Goal: Information Seeking & Learning: Learn about a topic

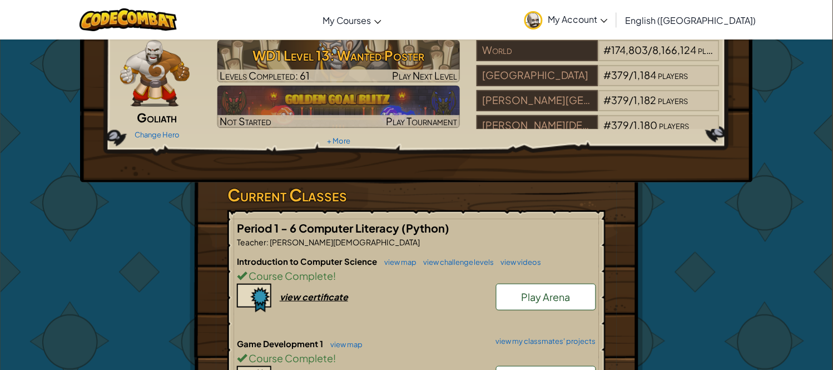
scroll to position [309, 0]
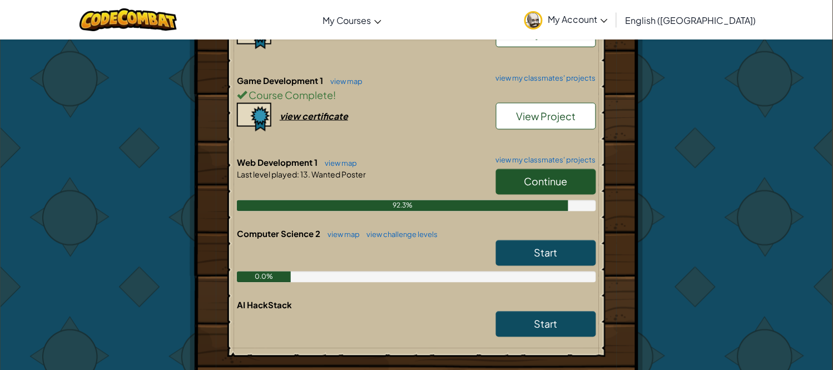
click at [550, 179] on span "Continue" at bounding box center [545, 181] width 43 height 13
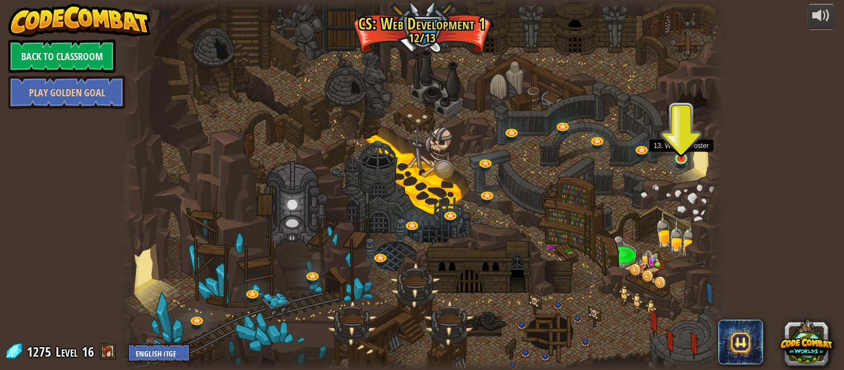
click at [676, 152] on img at bounding box center [681, 143] width 15 height 34
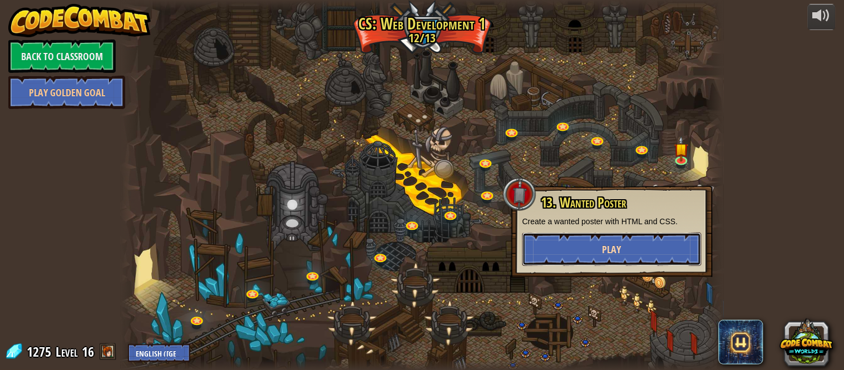
click at [613, 246] on span "Play" at bounding box center [611, 249] width 19 height 14
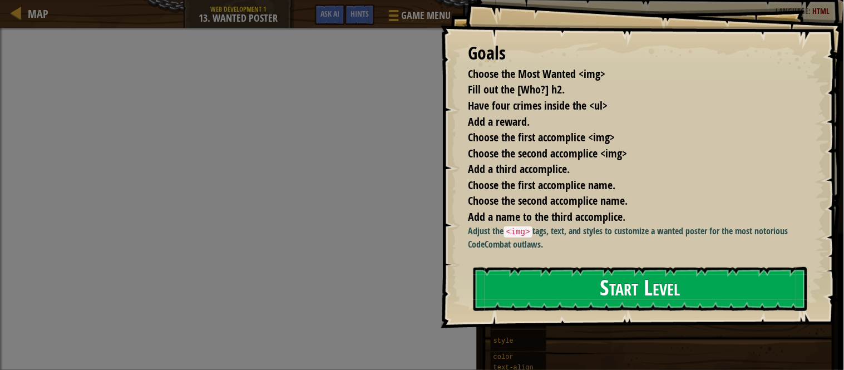
click at [515, 308] on button "Start Level" at bounding box center [640, 289] width 334 height 44
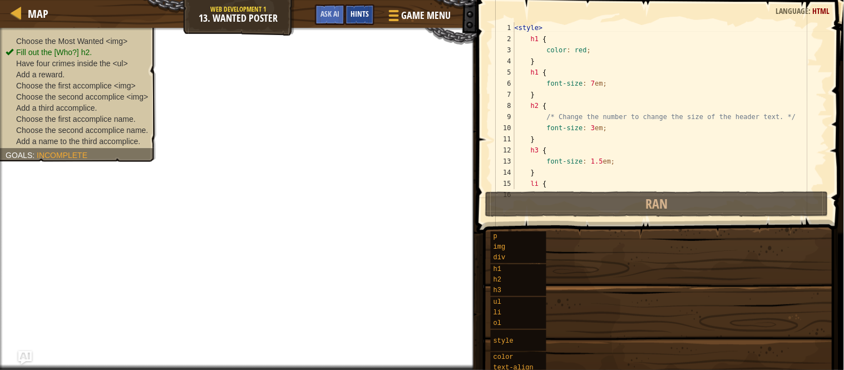
click at [360, 16] on span "Hints" at bounding box center [359, 13] width 18 height 11
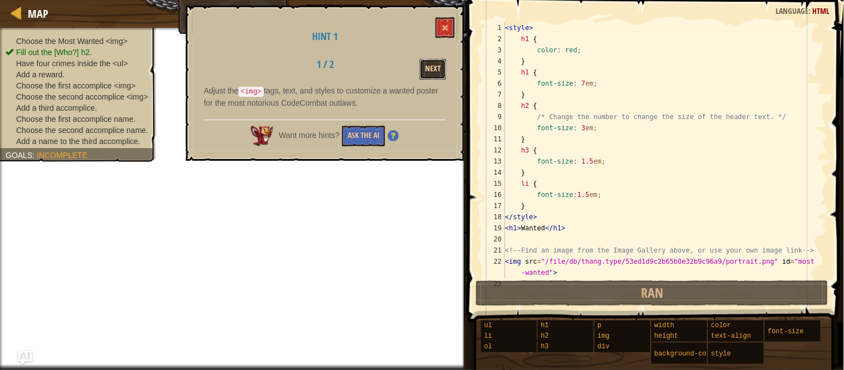
click at [436, 62] on button "Next" at bounding box center [432, 69] width 27 height 21
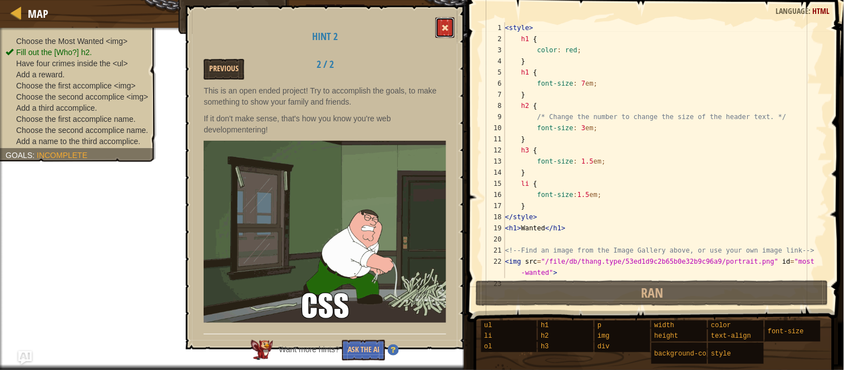
click at [447, 31] on span at bounding box center [445, 28] width 8 height 8
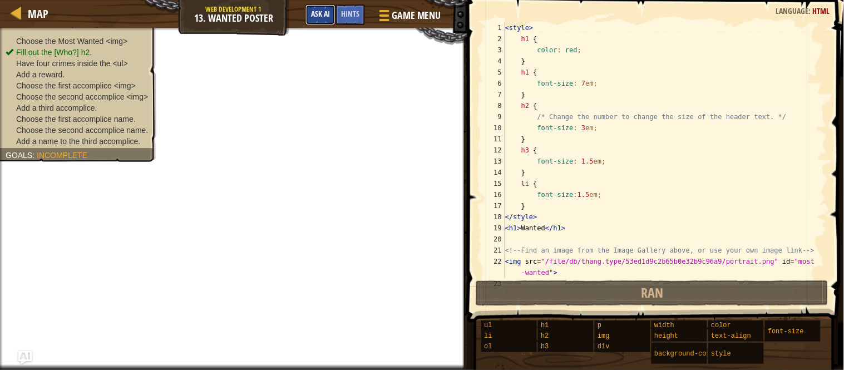
click at [323, 10] on span "Ask AI" at bounding box center [320, 13] width 19 height 11
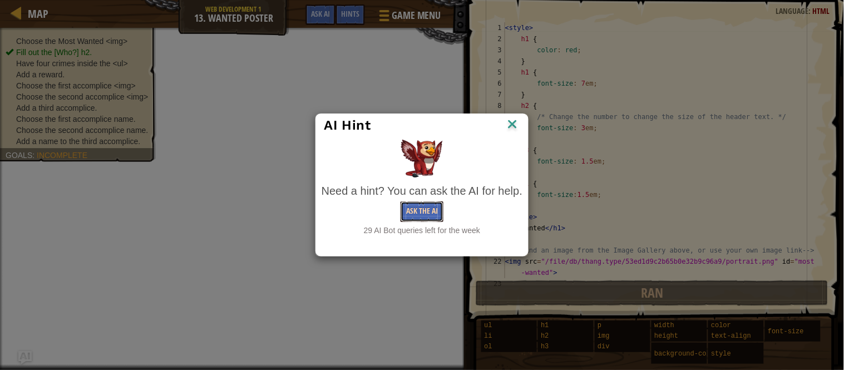
click at [429, 208] on button "Ask the AI" at bounding box center [421, 211] width 43 height 21
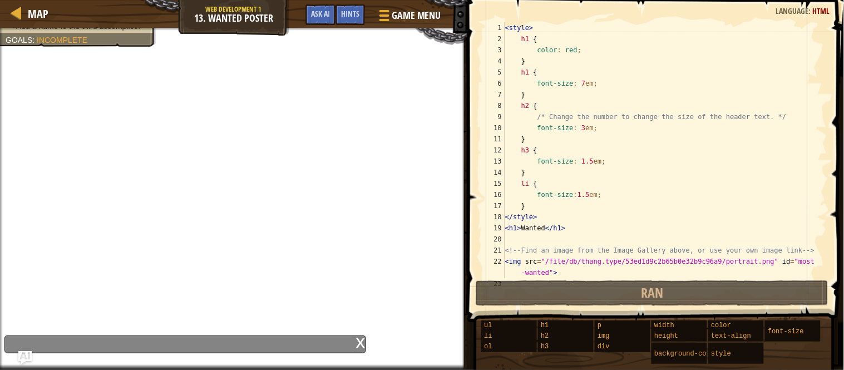
click at [106, 348] on div "x" at bounding box center [184, 344] width 361 height 18
click at [31, 355] on img "Ask AI" at bounding box center [25, 357] width 14 height 14
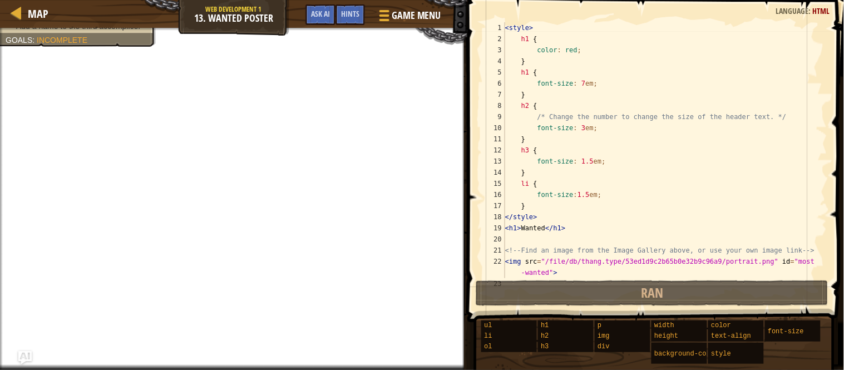
scroll to position [36, 0]
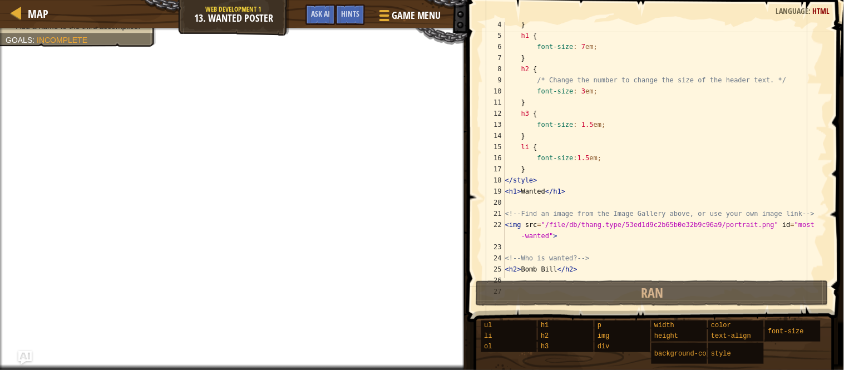
click at [514, 223] on div "} h1 { font-size : 7 em ; } h2 { /* Change the number to change the size of the…" at bounding box center [660, 158] width 314 height 278
click at [515, 226] on div "} h1 { font-size : 7 em ; } h2 { /* Change the number to change the size of the…" at bounding box center [660, 158] width 314 height 278
type textarea "<ig src="/file/db/thang.type/53ed1d9c2b65b0e32b9c96a9/portrait.png" id="most-wa…"
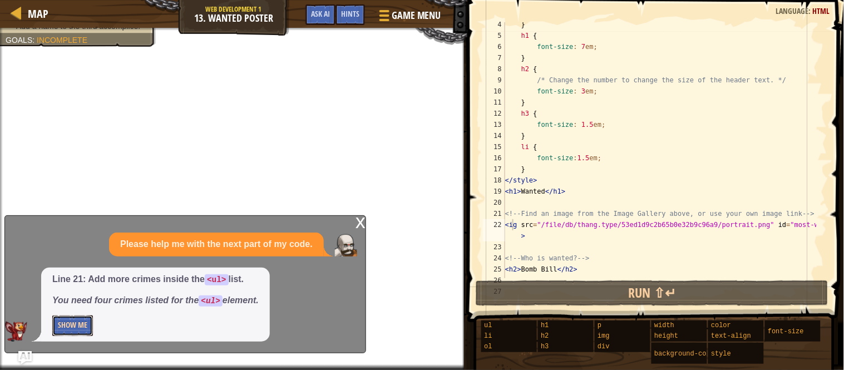
click at [68, 323] on button "Show Me" at bounding box center [72, 325] width 41 height 21
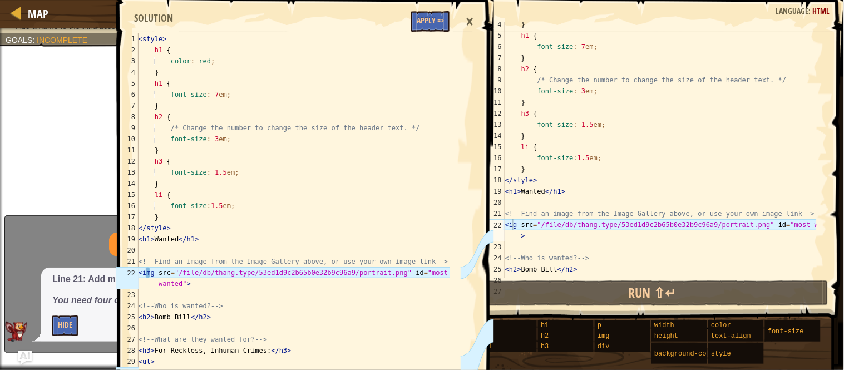
click at [420, 6] on span at bounding box center [306, 341] width 385 height 747
type textarea "<style>"
click at [426, 33] on div "< style > h1 { color : red ; } h1 { font-size : 7 em ; } h2 { /* Change the num…" at bounding box center [293, 211] width 314 height 356
click at [425, 24] on button "Apply =>" at bounding box center [430, 21] width 38 height 21
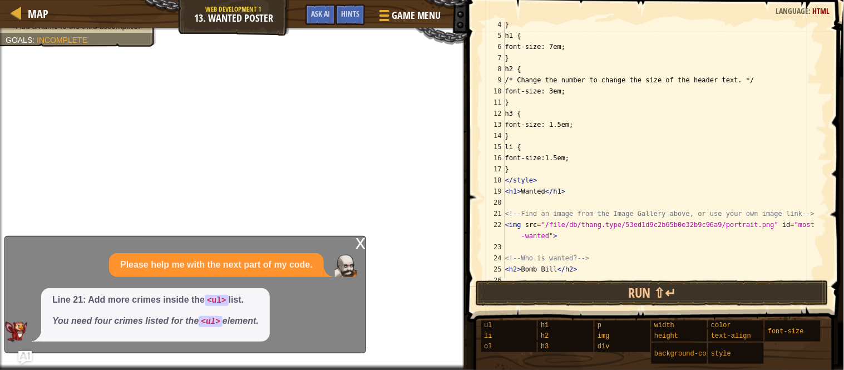
click at [353, 247] on div "x Please help me with the next part of my code. Line 21: Add more crimes inside…" at bounding box center [184, 294] width 361 height 117
click at [357, 246] on div "x" at bounding box center [360, 241] width 10 height 11
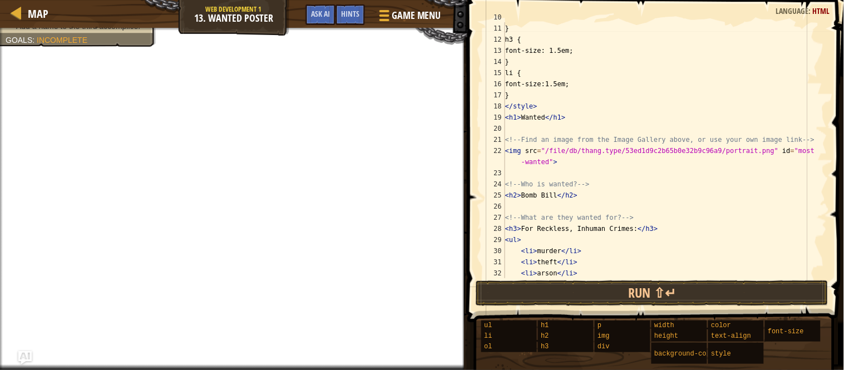
scroll to position [147, 0]
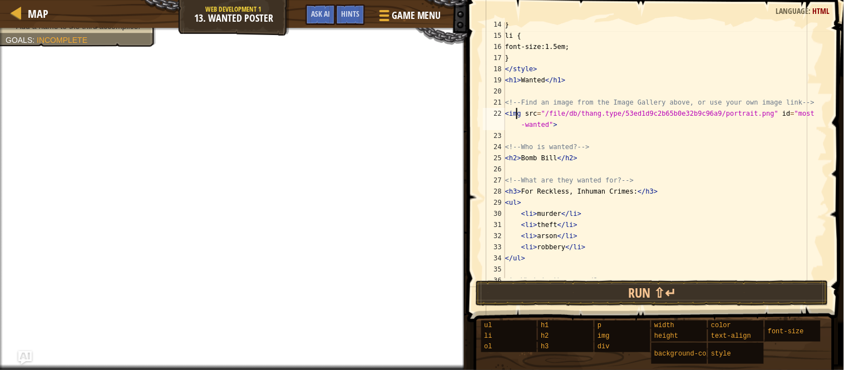
click at [515, 118] on div "} li { font-size:1.5em; } </ style > < h1 > Wanted </ h1 > <!-- Find an image f…" at bounding box center [660, 158] width 314 height 278
click at [520, 113] on div "} li { font-size:1.5em; } </ style > < h1 > Wanted </ h1 > <!-- Find an image f…" at bounding box center [660, 158] width 314 height 278
type textarea "<ing src="/file/db/thang.type/53ed1d9c2b65b0e32b9c96a9/portrait.png" id="most-w…"
click at [390, 21] on div at bounding box center [382, 15] width 15 height 16
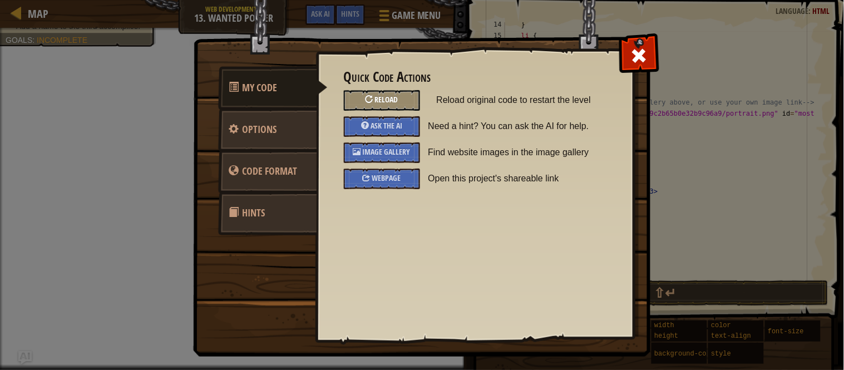
click at [388, 97] on span "Reload" at bounding box center [386, 99] width 23 height 11
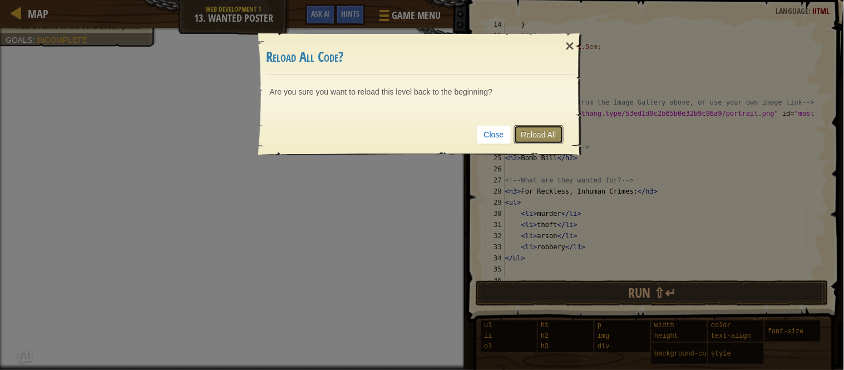
click at [547, 130] on link "Reload All" at bounding box center [538, 134] width 49 height 19
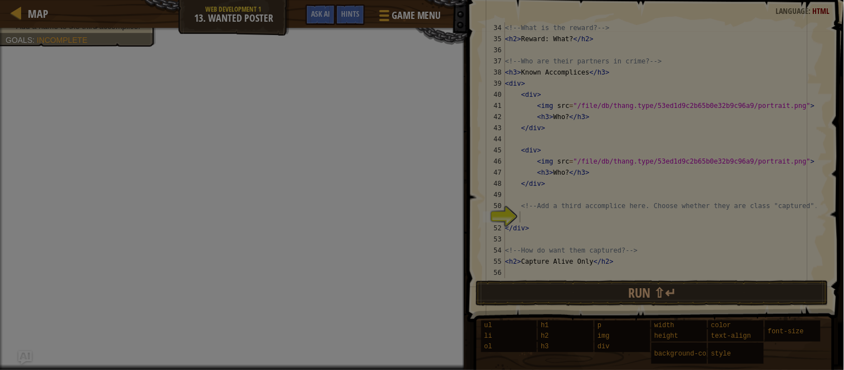
scroll to position [378, 0]
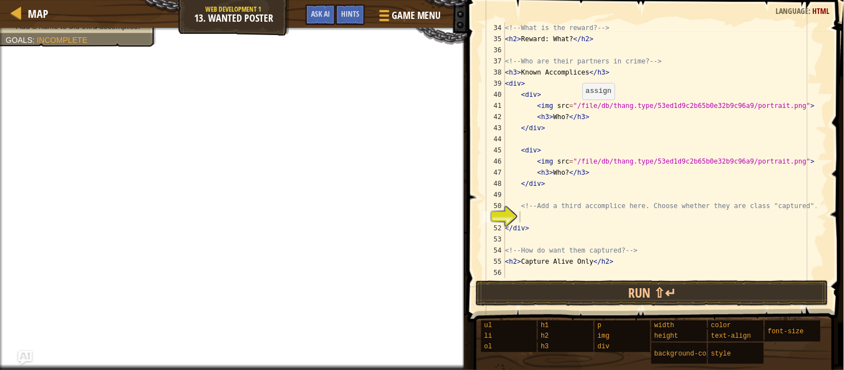
type textarea "<img src="/file/db/thang.type/53ed1d9c2b65b0e32b9c96a9/portrait.png">"
click at [579, 101] on div "<!-- What is the reward? --> < h2 > Reward: What? </ h2 > <!-- Who are their pa…" at bounding box center [660, 161] width 314 height 278
click at [330, 15] on button "Ask AI" at bounding box center [320, 14] width 30 height 21
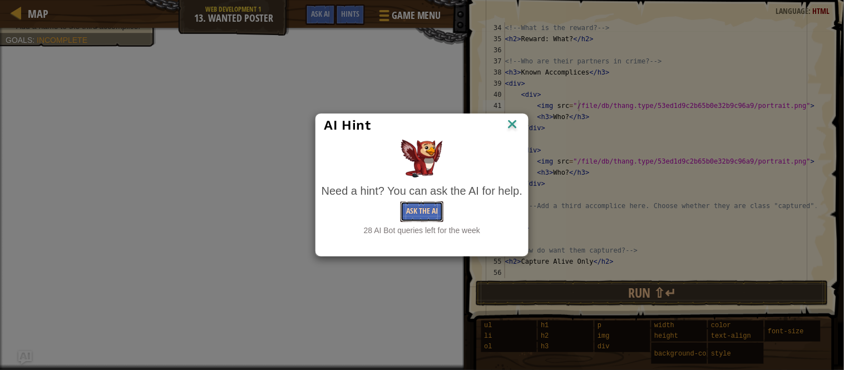
click at [416, 209] on button "Ask the AI" at bounding box center [421, 211] width 43 height 21
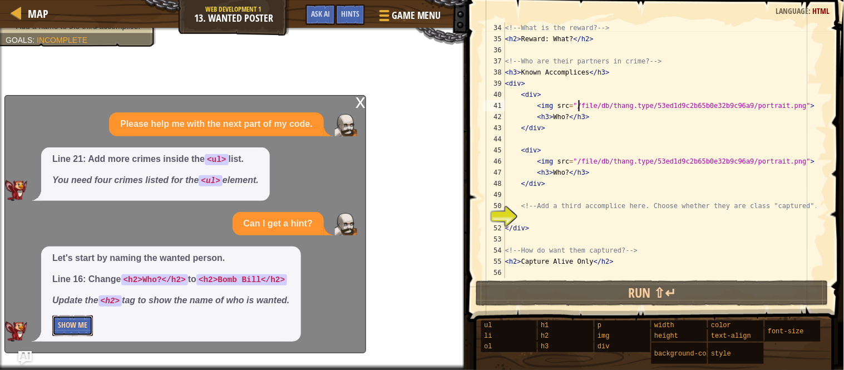
click at [66, 325] on button "Show Me" at bounding box center [72, 325] width 41 height 21
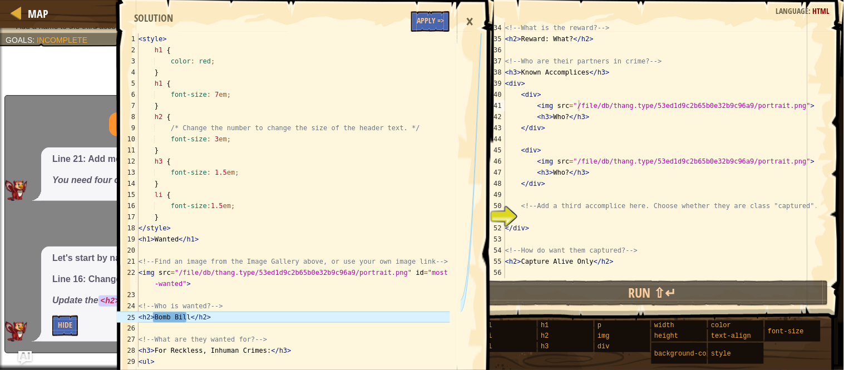
click at [424, 9] on span at bounding box center [306, 330] width 385 height 725
click at [429, 27] on button "Apply =>" at bounding box center [430, 21] width 38 height 21
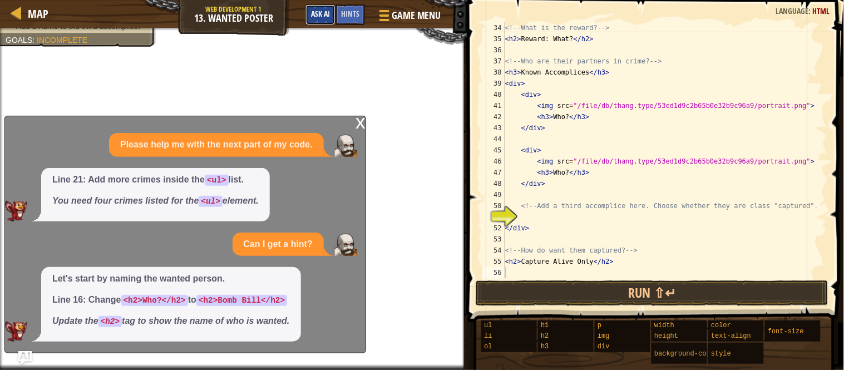
click at [309, 17] on button "Ask AI" at bounding box center [320, 14] width 30 height 21
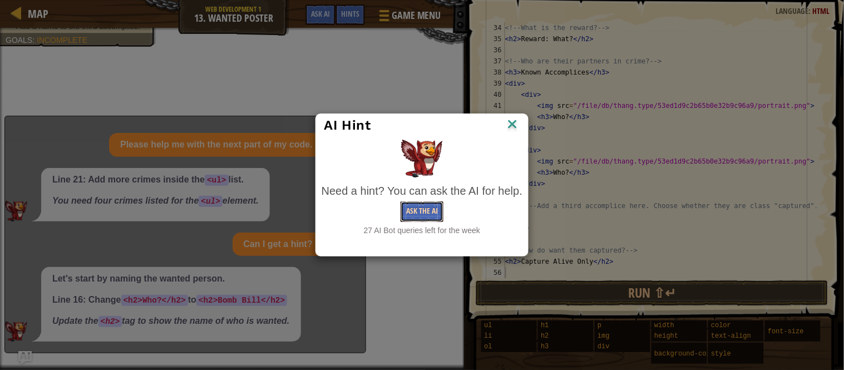
click at [420, 218] on button "Ask the AI" at bounding box center [421, 211] width 43 height 21
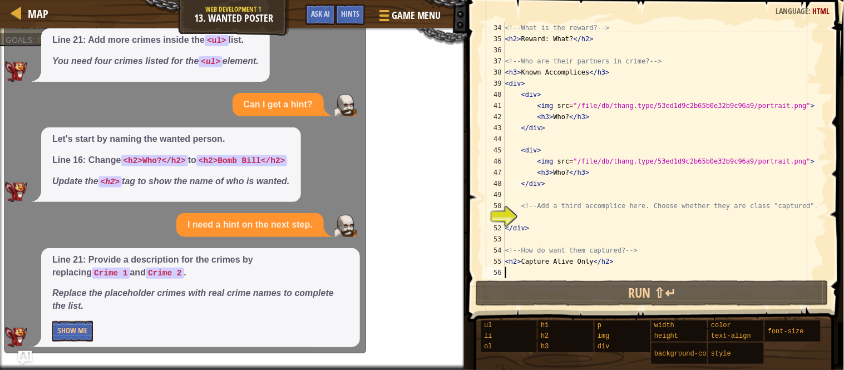
scroll to position [48, 0]
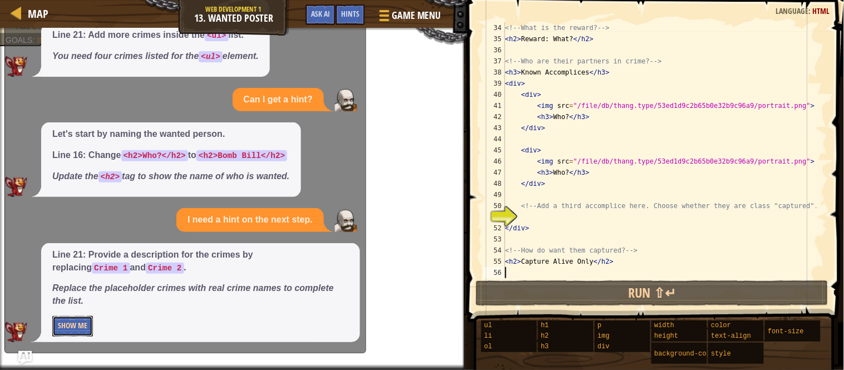
click at [71, 329] on button "Show Me" at bounding box center [72, 326] width 41 height 21
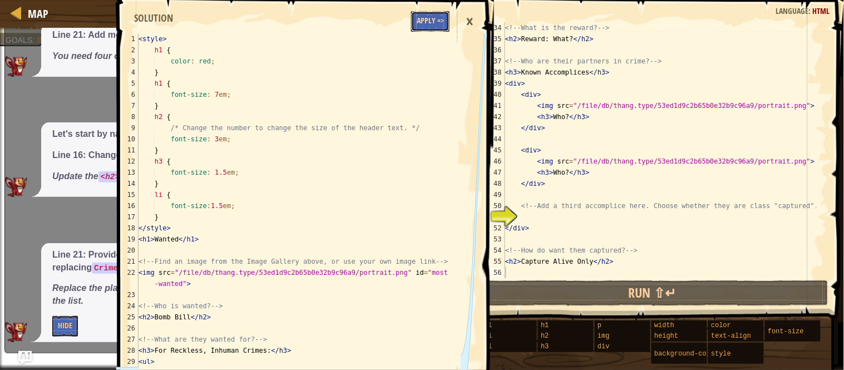
click at [433, 24] on button "Apply =>" at bounding box center [430, 21] width 38 height 21
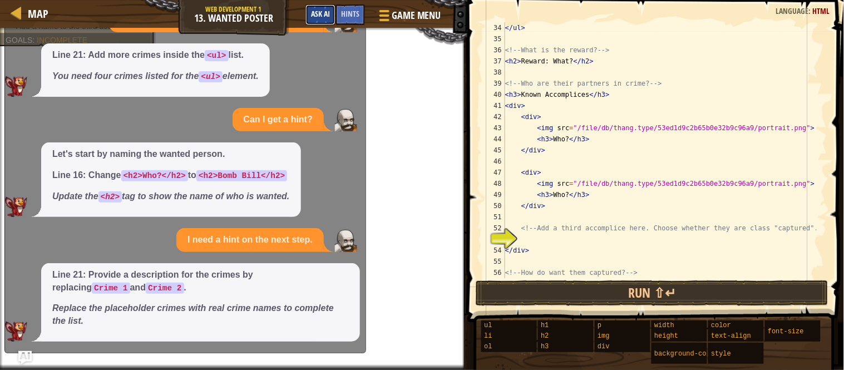
click at [321, 13] on span "Ask AI" at bounding box center [320, 13] width 19 height 11
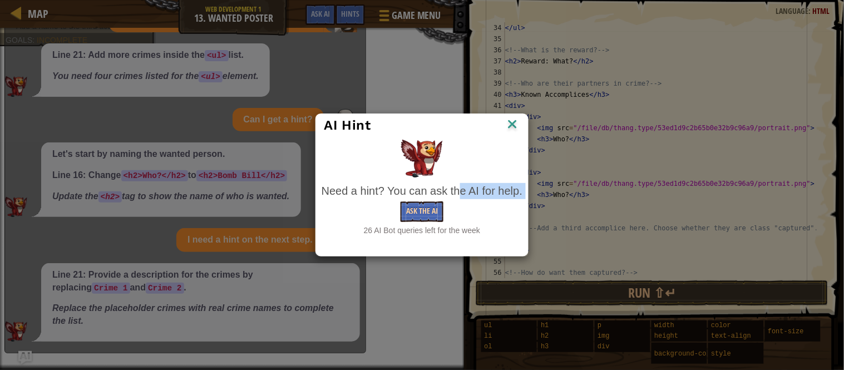
drag, startPoint x: 414, startPoint y: 195, endPoint x: 414, endPoint y: 202, distance: 6.7
click at [414, 202] on div "Need a hint? You can ask the AI for help. Ask the AI 26 AI Bot queries left for…" at bounding box center [421, 209] width 201 height 53
click at [414, 204] on button "Ask the AI" at bounding box center [421, 211] width 43 height 21
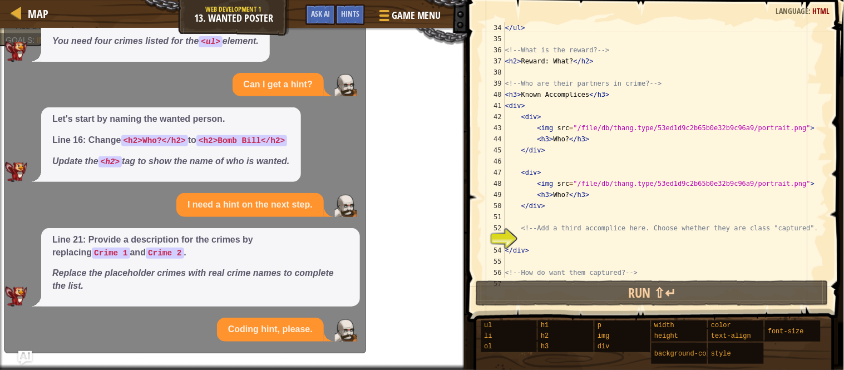
scroll to position [169, 0]
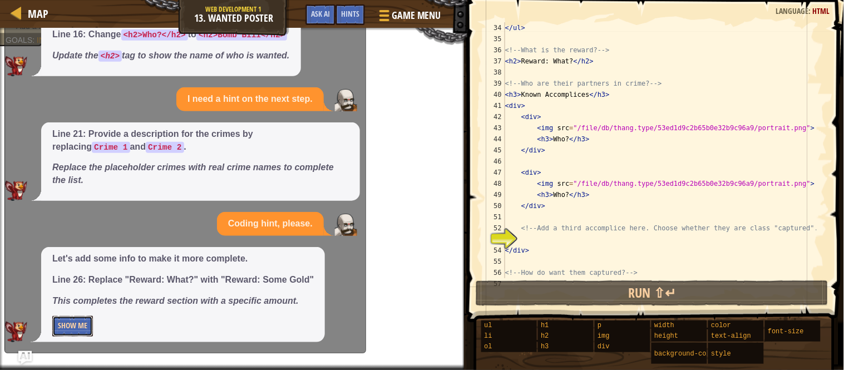
click at [85, 331] on button "Show Me" at bounding box center [72, 326] width 41 height 21
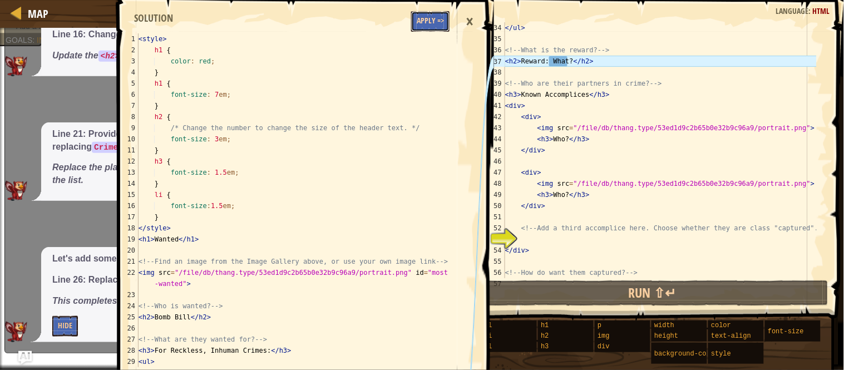
click at [426, 21] on button "Apply =>" at bounding box center [430, 21] width 38 height 21
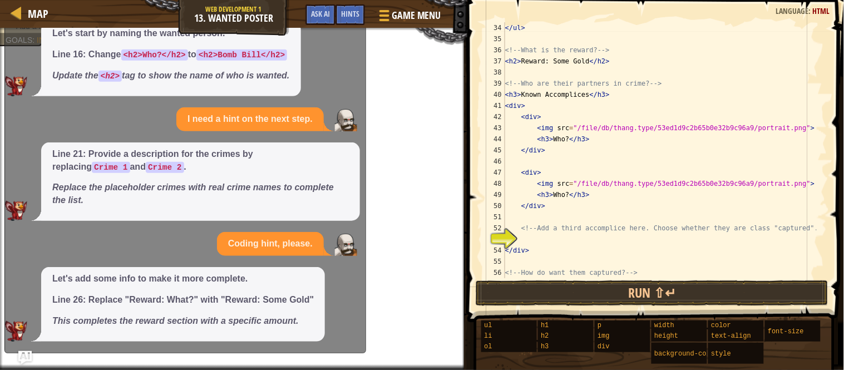
scroll to position [148, 0]
click at [20, 348] on div "x Please help me with the next part of my code. Line 21: Add more crimes inside…" at bounding box center [184, 186] width 361 height 334
click at [25, 354] on img "Ask AI" at bounding box center [25, 357] width 14 height 14
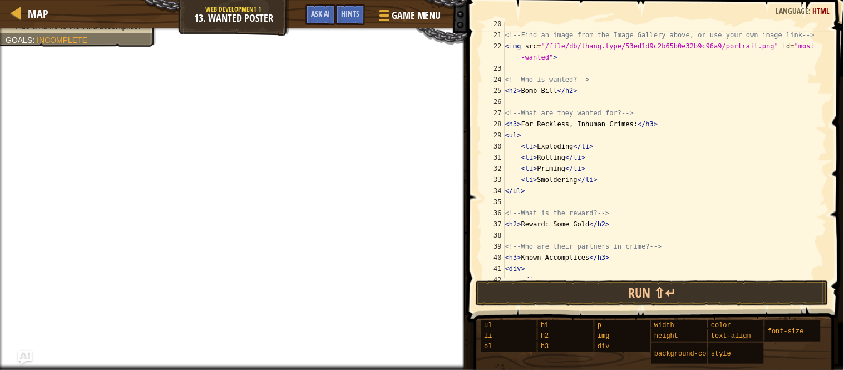
scroll to position [141, 0]
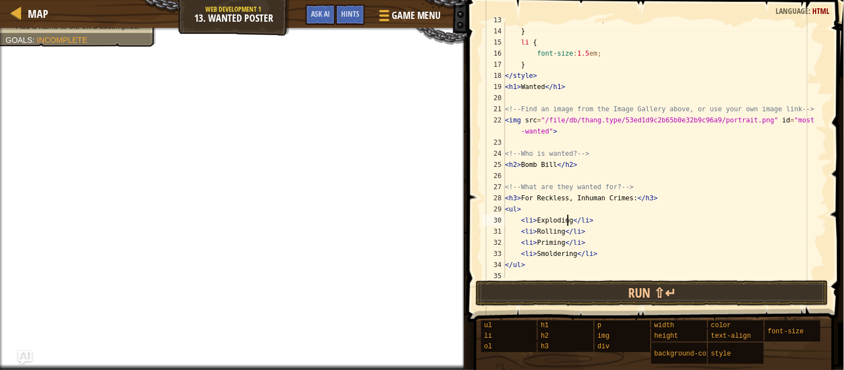
click at [568, 221] on div "font-size : 1.5 em ; } li { font-size : 1.5 em ; } </ style > < h1 > Wanted </ …" at bounding box center [660, 153] width 314 height 278
click at [559, 232] on div "font-size : 1.5 em ; } li { font-size : 1.5 em ; } </ style > < h1 > Wanted </ …" at bounding box center [660, 153] width 314 height 278
click at [560, 240] on div "font-size : 1.5 em ; } li { font-size : 1.5 em ; } </ style > < h1 > Wanted </ …" at bounding box center [660, 153] width 314 height 278
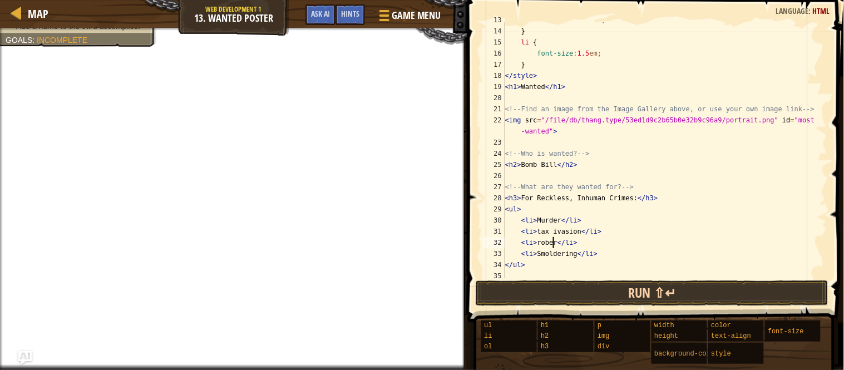
scroll to position [4, 4]
click at [570, 257] on div "font-size : 1.5 em ; } li { font-size : 1.5 em ; } </ style > < h1 > Wanted </ …" at bounding box center [660, 153] width 314 height 278
click at [531, 220] on div "font-size : 1.5 em ; } li { font-size : 1.5 em ; } </ style > < h1 > Wanted </ …" at bounding box center [660, 153] width 314 height 278
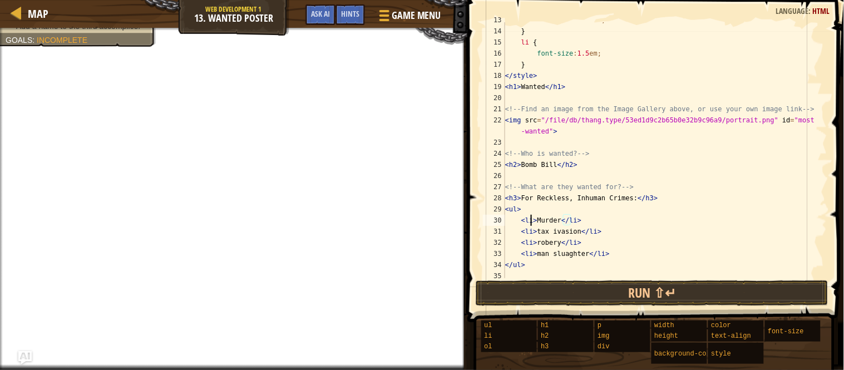
click at [569, 224] on div "font-size : 1.5 em ; } li { font-size : 1.5 em ; } </ style > < h1 > Wanted </ …" at bounding box center [660, 153] width 314 height 278
drag, startPoint x: 568, startPoint y: 225, endPoint x: 558, endPoint y: 225, distance: 10.0
click at [558, 225] on div "font-size : 1.5 em ; } li { font-size : 1.5 em ; } </ style > < h1 > Wanted </ …" at bounding box center [660, 153] width 314 height 278
click at [534, 221] on div "font-size : 1.5 em ; } li { font-size : 1.5 em ; } </ style > < h1 > Wanted </ …" at bounding box center [660, 153] width 314 height 278
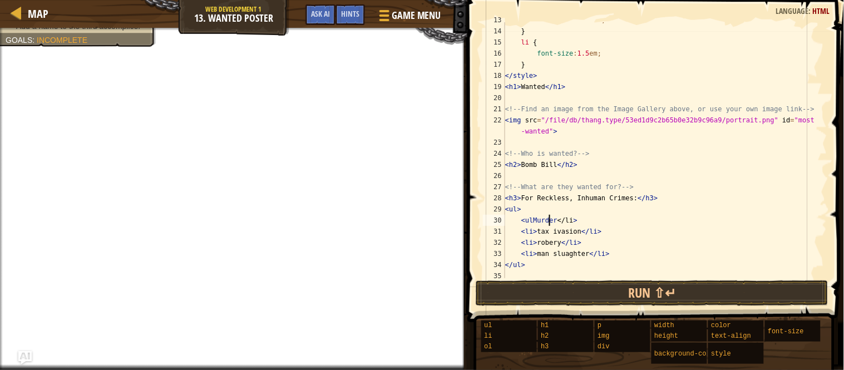
drag, startPoint x: 549, startPoint y: 216, endPoint x: 585, endPoint y: 221, distance: 36.5
click at [571, 220] on div "font-size : 1.5 em ; } li { font-size : 1.5 em ; } </ style > < h1 > Wanted </ …" at bounding box center [660, 153] width 314 height 278
click at [568, 217] on div "font-size : 1.5 em ; } li { font-size : 1.5 em ; } </ style > < h1 > Wanted </ …" at bounding box center [660, 150] width 314 height 256
click at [529, 217] on div "font-size : 1.5 em ; } li { font-size : 1.5 em ; } </ style > < h1 > Wanted </ …" at bounding box center [660, 153] width 314 height 278
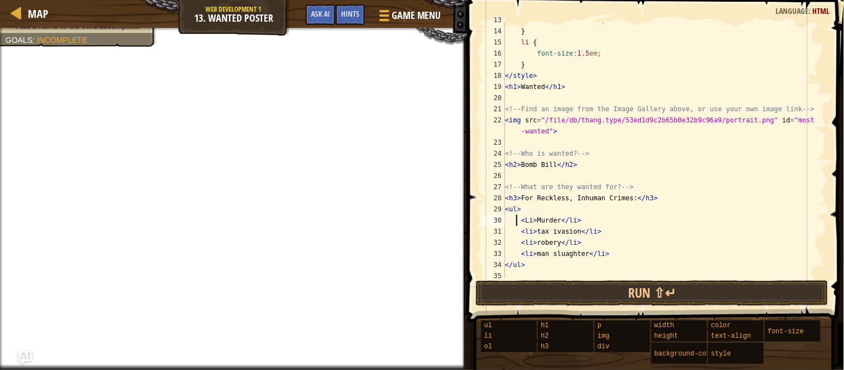
click at [517, 219] on div "font-size : 1.5 em ; } li { font-size : 1.5 em ; } </ style > < h1 > Wanted </ …" at bounding box center [660, 153] width 314 height 278
click at [509, 225] on div "font-size : 1.5 em ; } li { font-size : 1.5 em ; } </ style > < h1 > Wanted </ …" at bounding box center [660, 153] width 314 height 278
click at [518, 232] on div "font-size : 1.5 em ; } li { font-size : 1.5 em ; } </ style > < h1 > Wanted </ …" at bounding box center [660, 153] width 314 height 278
click at [518, 229] on div "font-size : 1.5 em ; } li { font-size : 1.5 em ; } </ style > < h1 > Wanted </ …" at bounding box center [660, 153] width 314 height 278
click at [519, 245] on div "font-size : 1.5 em ; } li { font-size : 1.5 em ; } </ style > < h1 > Wanted </ …" at bounding box center [660, 153] width 314 height 278
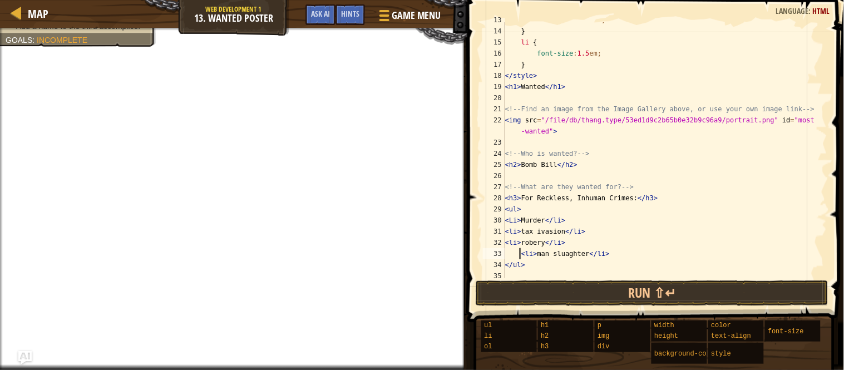
click at [519, 255] on div "font-size : 1.5 em ; } li { font-size : 1.5 em ; } </ style > < h1 > Wanted </ …" at bounding box center [660, 153] width 314 height 278
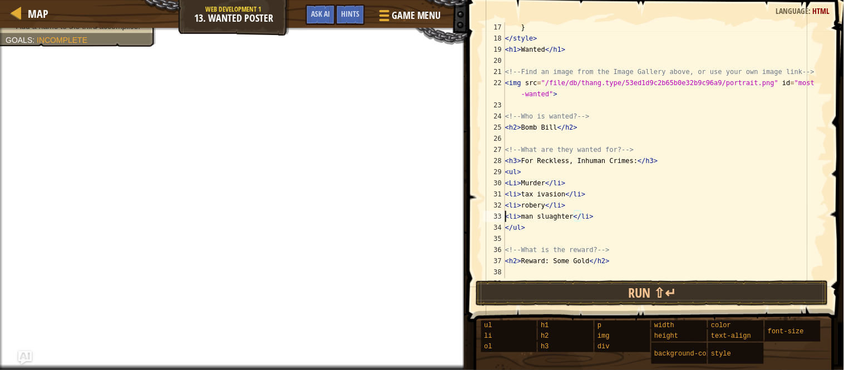
scroll to position [141, 0]
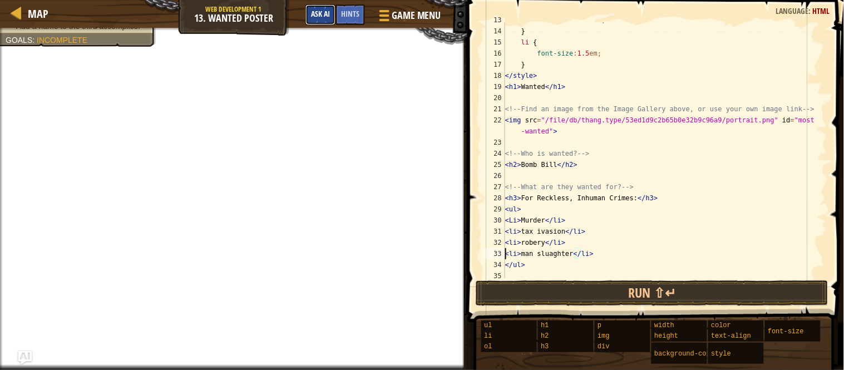
click at [320, 18] on span "Ask AI" at bounding box center [320, 13] width 19 height 11
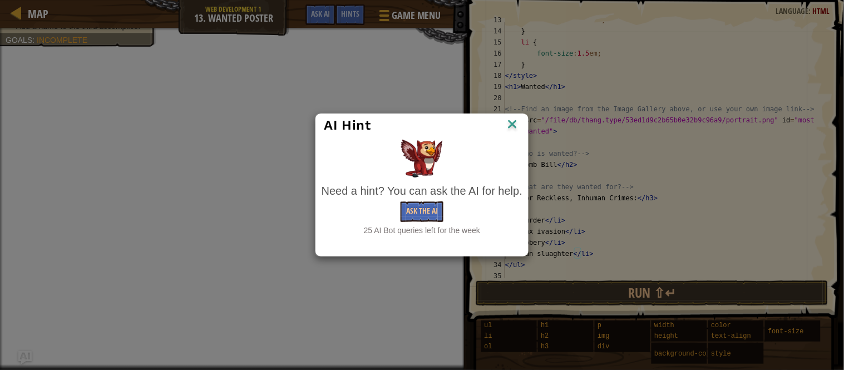
click at [399, 212] on div "Ask the AI" at bounding box center [421, 211] width 201 height 21
click at [436, 212] on button "Ask the AI" at bounding box center [421, 211] width 43 height 21
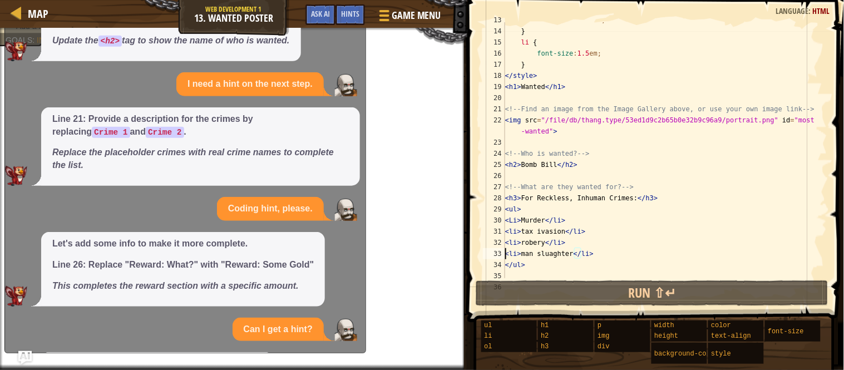
scroll to position [269, 0]
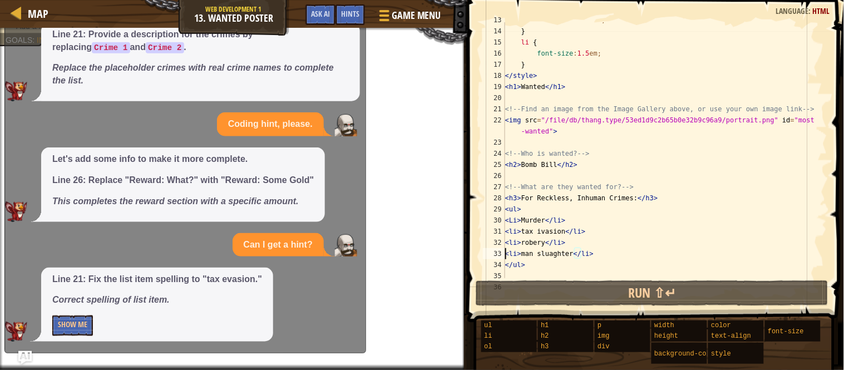
click at [57, 314] on div "Line 21: Fix the list item spelling to "tax evasion." Correct spelling of list …" at bounding box center [157, 304] width 232 height 74
click at [63, 337] on div "Line 21: Fix the list item spelling to "tax evasion." Correct spelling of list …" at bounding box center [157, 304] width 232 height 74
click at [76, 326] on button "Show Me" at bounding box center [72, 325] width 41 height 21
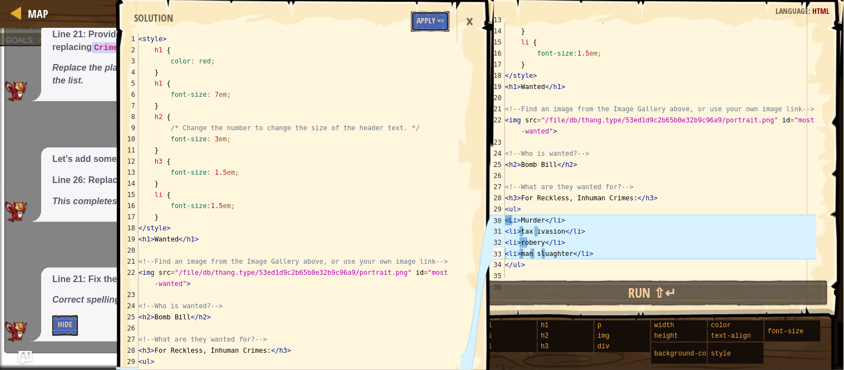
click at [424, 21] on button "Apply =>" at bounding box center [430, 21] width 38 height 21
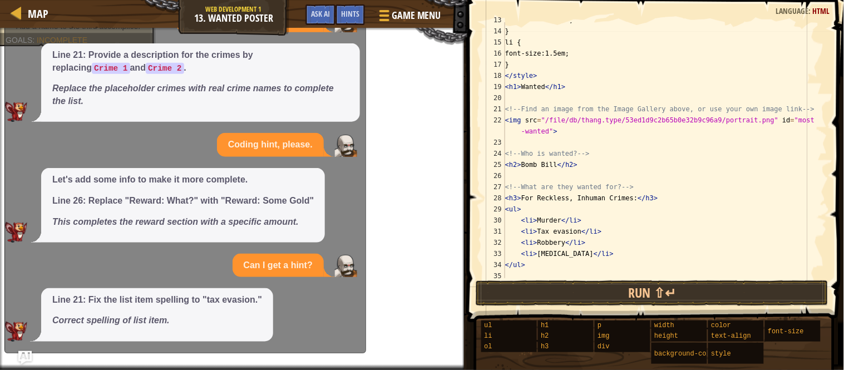
scroll to position [248, 0]
click at [364, 75] on div "x Please help me with the next part of my code. Line 21: Add more crimes inside…" at bounding box center [184, 186] width 361 height 334
click at [24, 356] on img "Ask AI" at bounding box center [25, 357] width 14 height 14
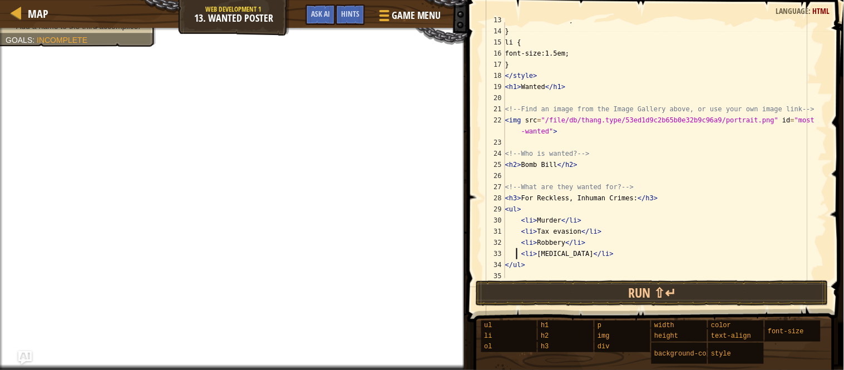
click at [516, 251] on div "font-size: 1.5em; } li { font-size:1.5em; } </ style > < h1 > Wanted </ h1 > <!…" at bounding box center [660, 153] width 314 height 278
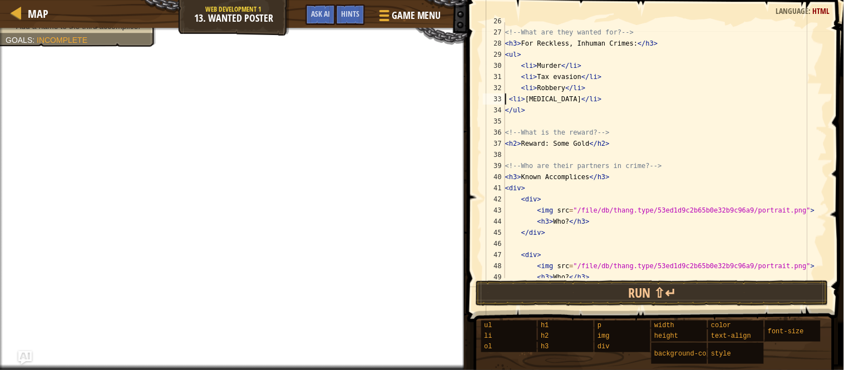
scroll to position [400, 0]
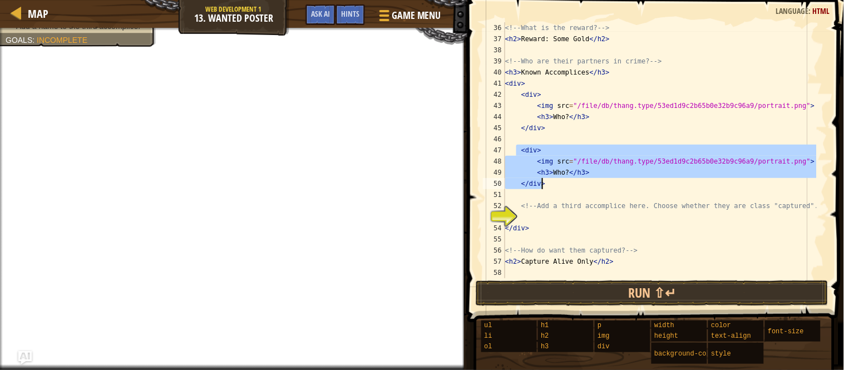
drag, startPoint x: 516, startPoint y: 150, endPoint x: 545, endPoint y: 185, distance: 45.4
click at [545, 185] on div "<!-- What is the reward? --> < h2 > Reward: Some Gold </ h2 > <!-- Who are thei…" at bounding box center [660, 161] width 314 height 278
type textarea "<h3>Who?</h3> </div>"
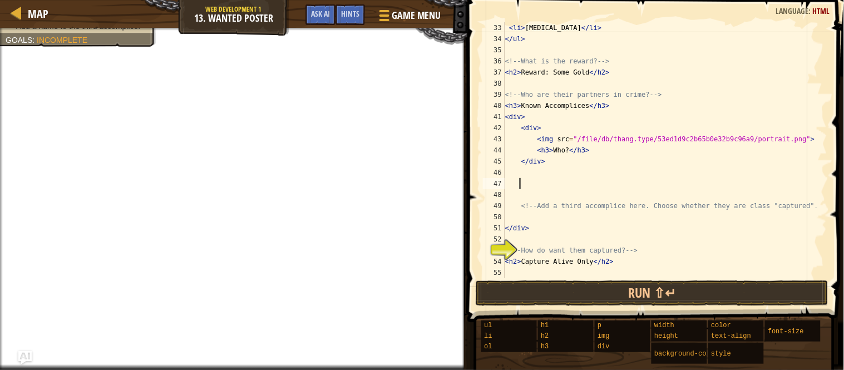
scroll to position [367, 0]
type textarea "<h3>Who?</h3> </div>"
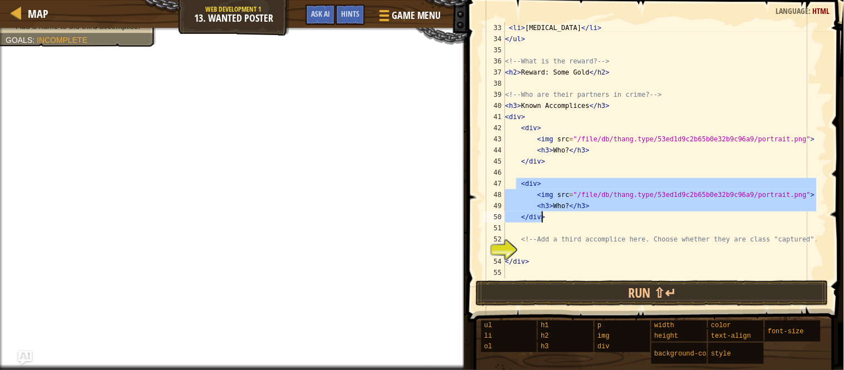
click at [527, 253] on div "< li > [MEDICAL_DATA] </ li > </ ul > <!-- What is the reward? --> < h2 > Rewar…" at bounding box center [660, 161] width 314 height 278
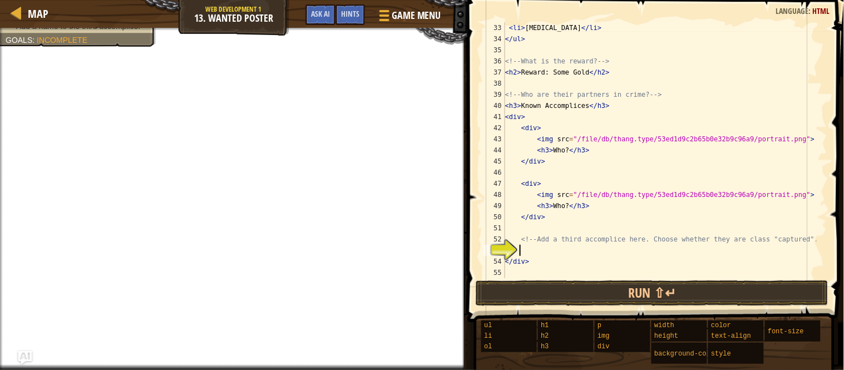
paste textarea "</div>"
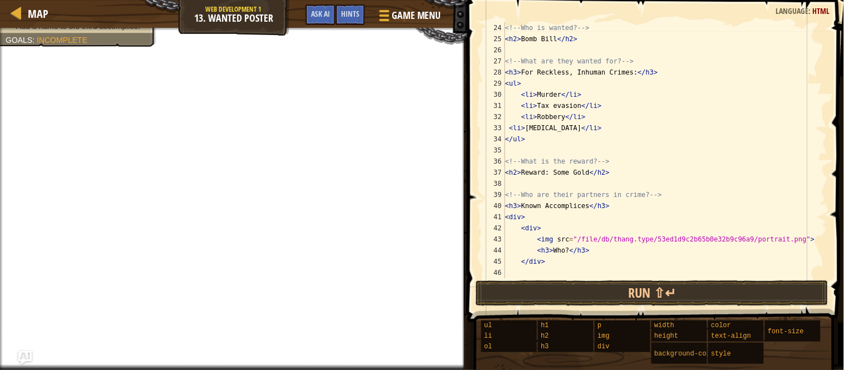
scroll to position [119, 0]
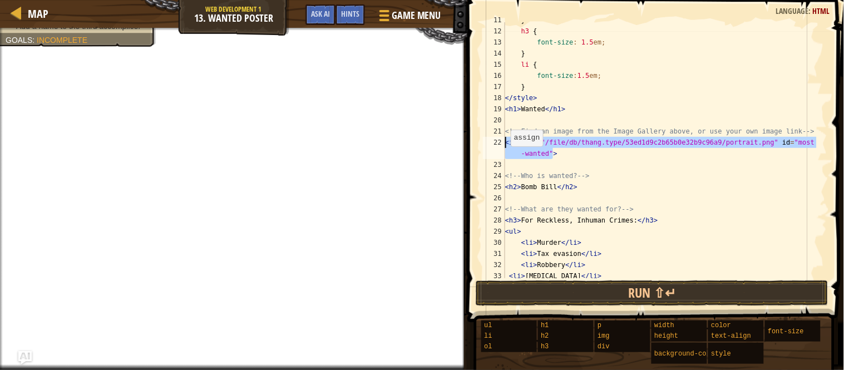
drag, startPoint x: 579, startPoint y: 158, endPoint x: 496, endPoint y: 143, distance: 84.2
click at [496, 143] on div "</div> 11 12 13 14 15 16 17 18 19 20 21 22 23 24 25 26 27 28 29 30 31 32 33 34 …" at bounding box center [653, 150] width 346 height 256
type textarea "<img src="/file/db/thang.type/53ed1d9c2b65b0e32b9c96a9/portrait.png" id="most-w…"
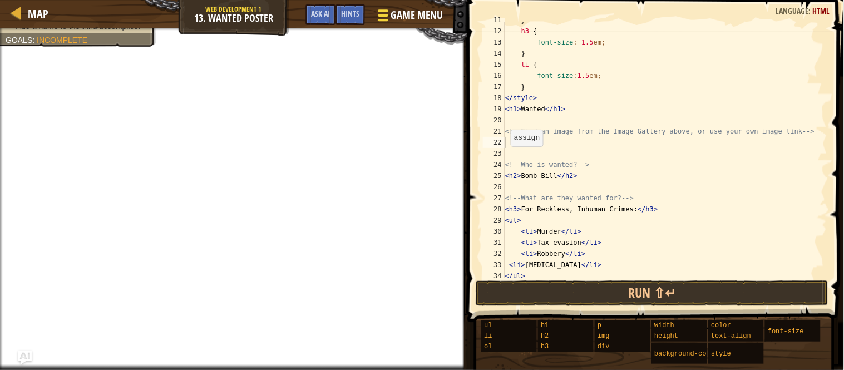
click at [376, 15] on div at bounding box center [382, 15] width 15 height 16
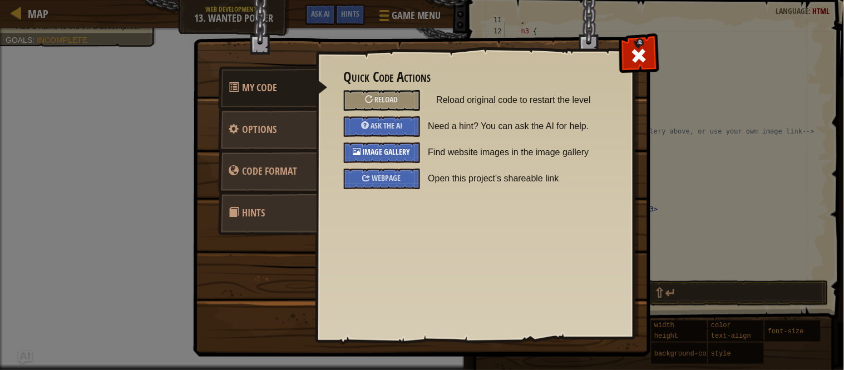
click at [367, 150] on span "Image Gallery" at bounding box center [387, 151] width 48 height 11
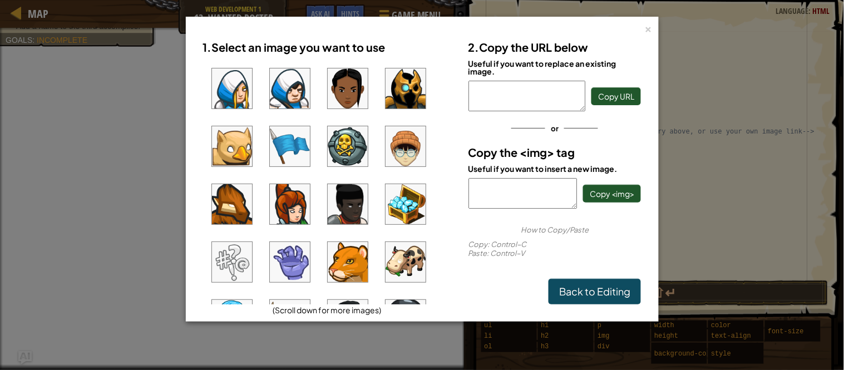
click at [410, 273] on img at bounding box center [405, 262] width 40 height 40
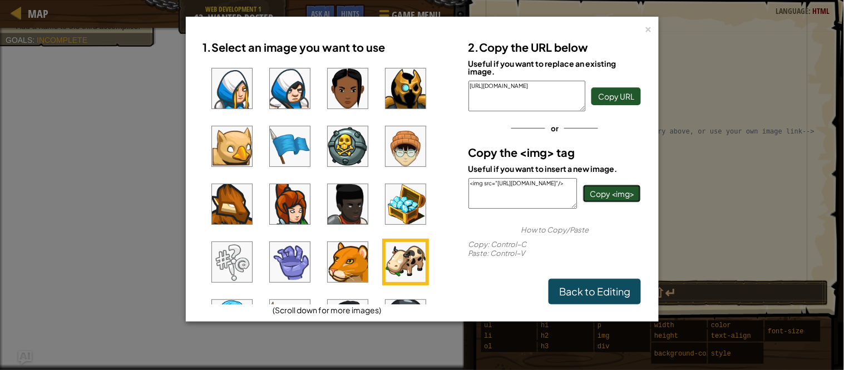
click at [612, 196] on span "Copy <img>" at bounding box center [611, 193] width 44 height 10
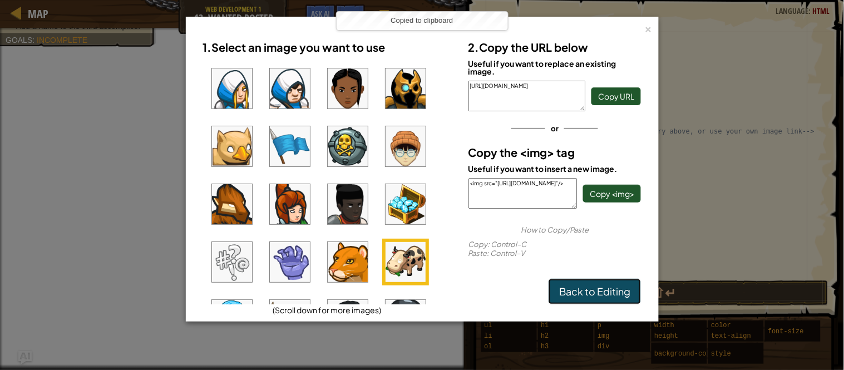
click at [609, 295] on link "Back to Editing" at bounding box center [594, 292] width 92 height 26
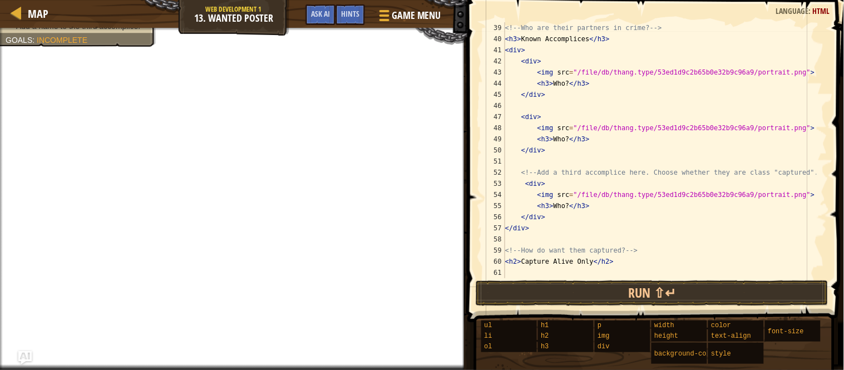
scroll to position [423, 0]
paste textarea "<img src="[URL][DOMAIN_NAME]"/>"
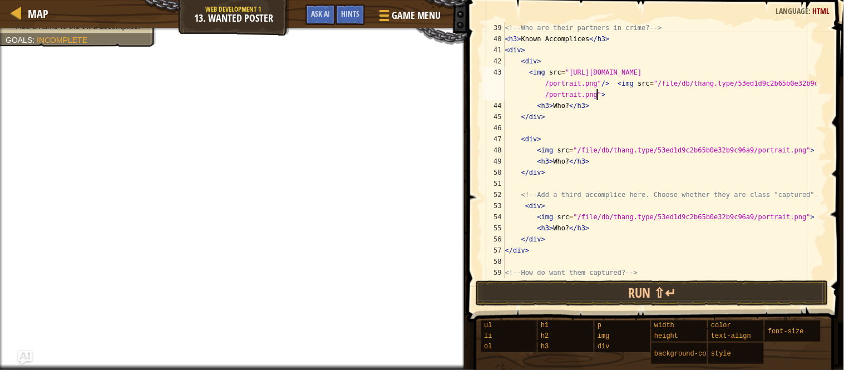
click at [596, 93] on div "<!-- Who are their partners in crime? --> < h3 > Known Accomplices </ h3 > < di…" at bounding box center [660, 161] width 314 height 278
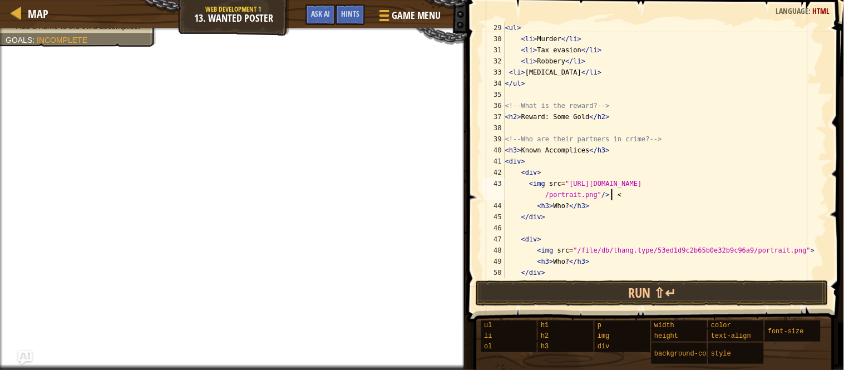
scroll to position [385, 0]
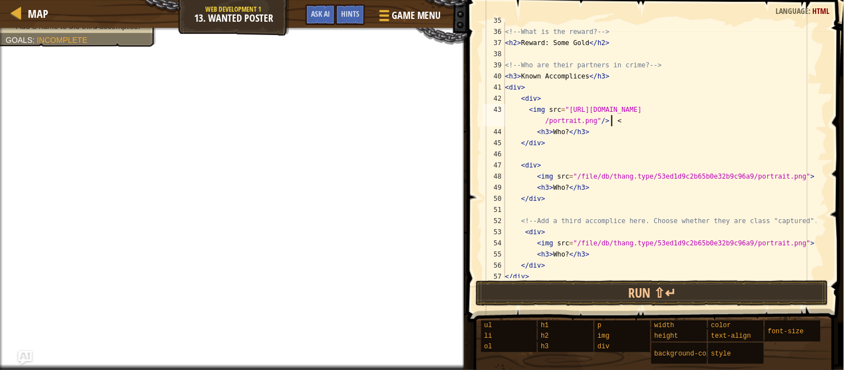
click at [584, 188] on div "<!-- What is the reward? --> < h2 > Reward: Some Gold </ h2 > <!-- Who are thei…" at bounding box center [660, 154] width 314 height 278
type textarea "<"
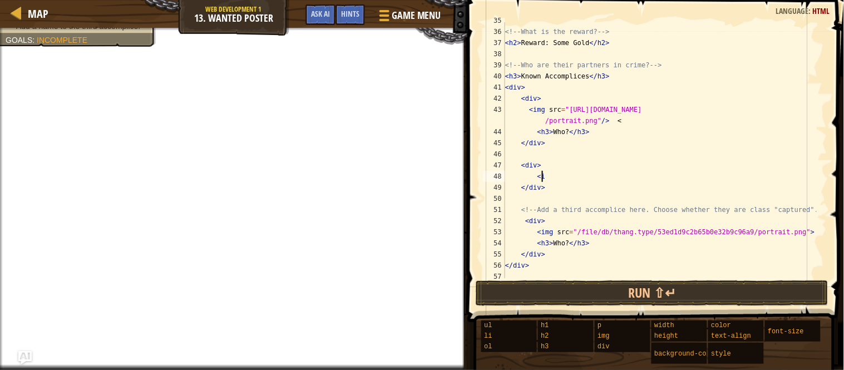
type textarea "<"
click at [381, 16] on span at bounding box center [383, 15] width 11 height 2
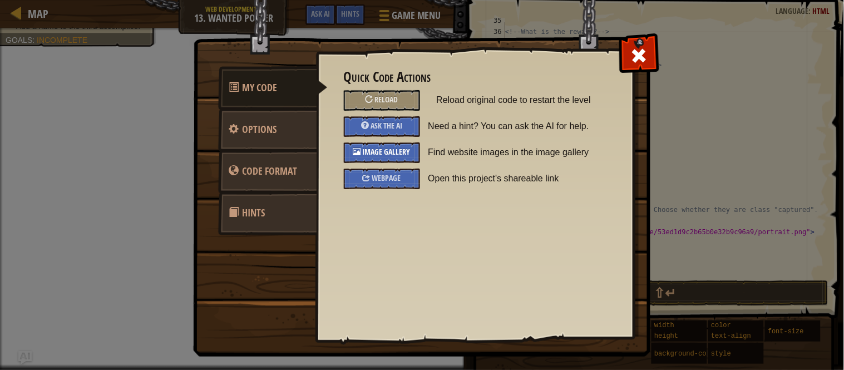
click at [396, 148] on span "Image Gallery" at bounding box center [387, 151] width 48 height 11
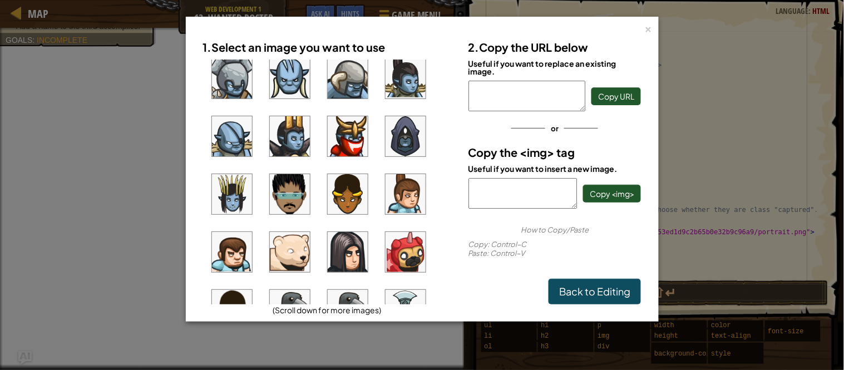
scroll to position [668, 0]
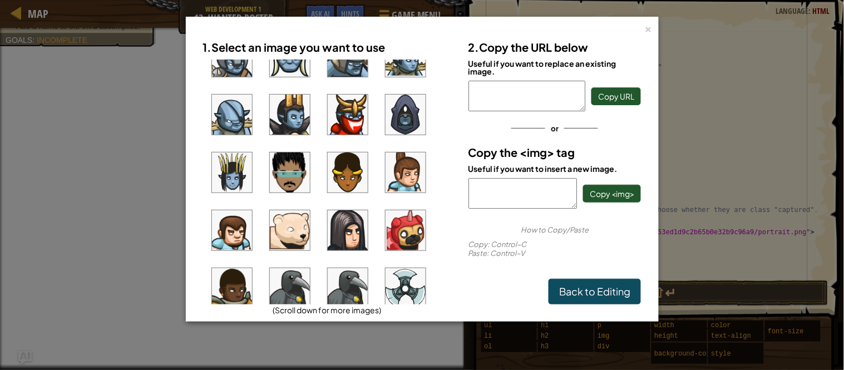
click at [291, 231] on img at bounding box center [290, 230] width 40 height 40
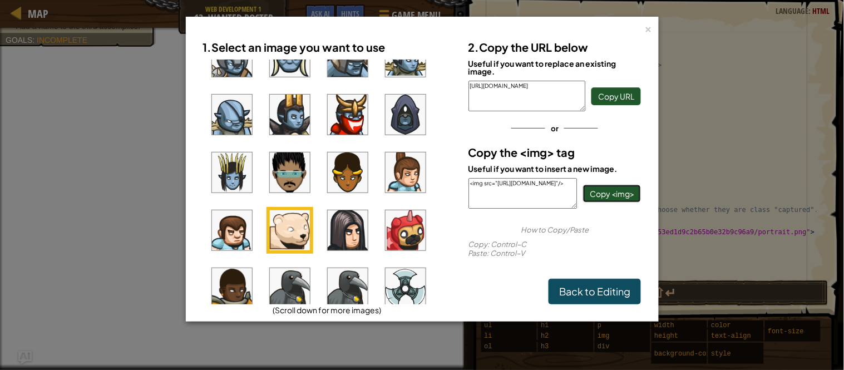
click at [596, 195] on span "Copy <img>" at bounding box center [611, 193] width 44 height 10
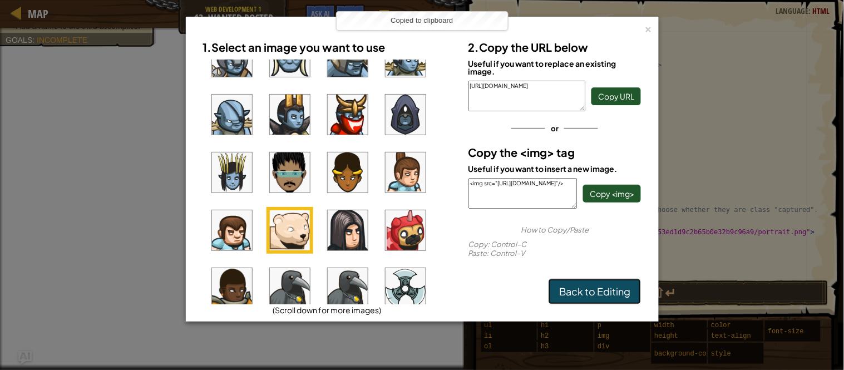
click at [607, 294] on link "Back to Editing" at bounding box center [594, 292] width 92 height 26
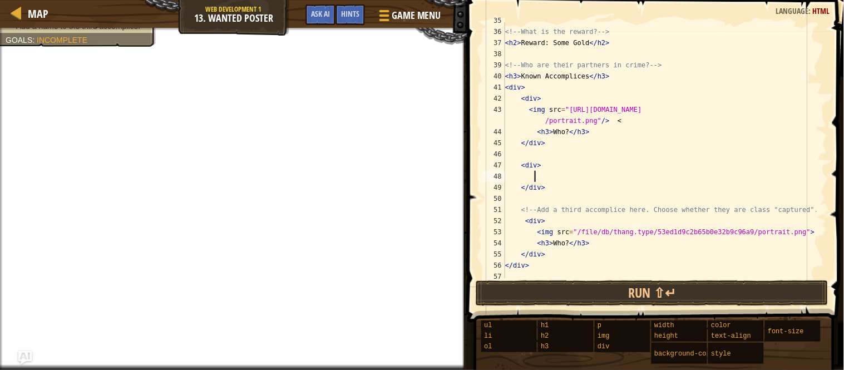
paste textarea "<img src="[URL][DOMAIN_NAME]"/>"
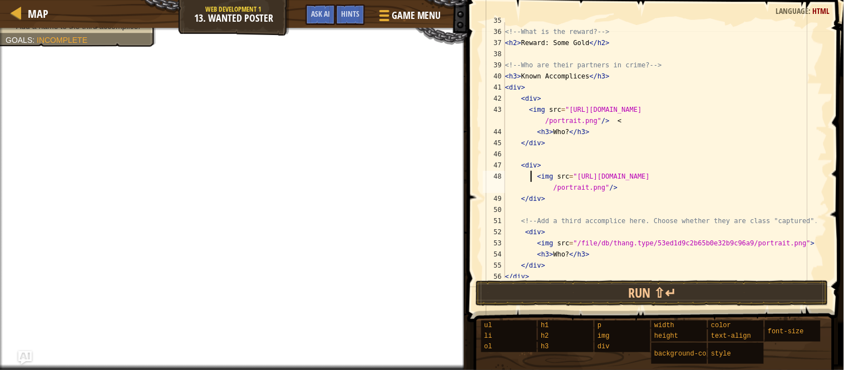
click at [531, 176] on div "<!-- What is the reward? --> < h2 > Reward: Some Gold </ h2 > <!-- Who are thei…" at bounding box center [660, 154] width 314 height 278
click at [580, 255] on div "<!-- What is the reward? --> < h2 > Reward: Some Gold </ h2 > <!-- Who are thei…" at bounding box center [660, 154] width 314 height 278
click at [584, 255] on div "<!-- What is the reward? --> < h2 > Reward: Some Gold </ h2 > <!-- Who are thei…" at bounding box center [660, 154] width 314 height 278
type textarea "<"
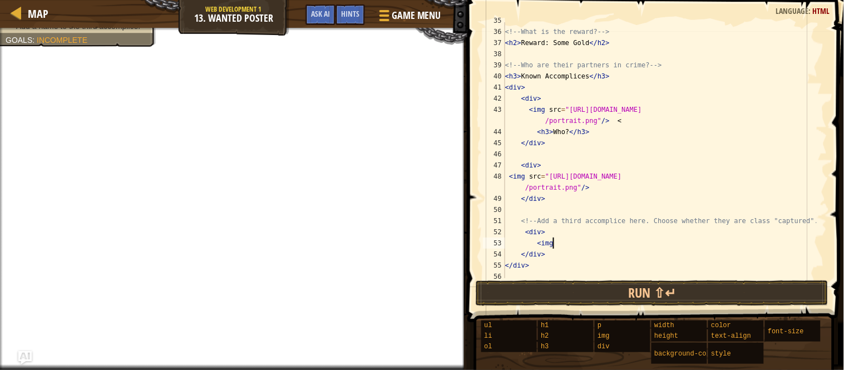
type textarea "<"
click at [390, 16] on div at bounding box center [382, 15] width 15 height 16
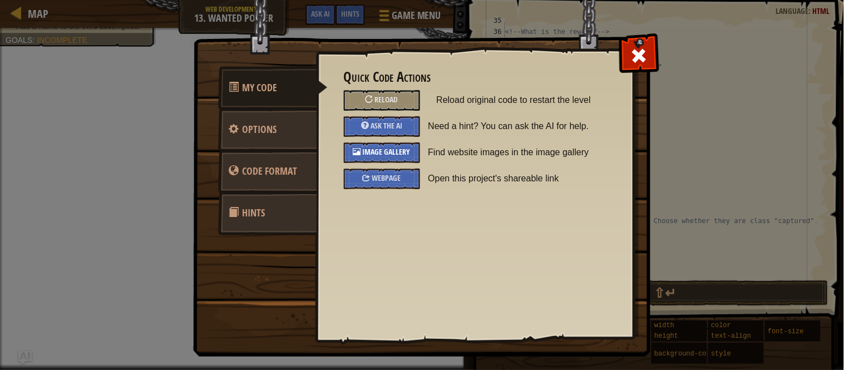
click at [369, 152] on span "Image Gallery" at bounding box center [387, 151] width 48 height 11
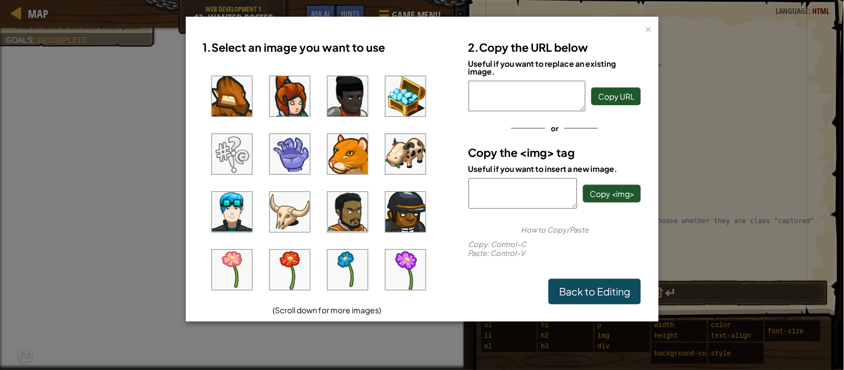
scroll to position [123, 0]
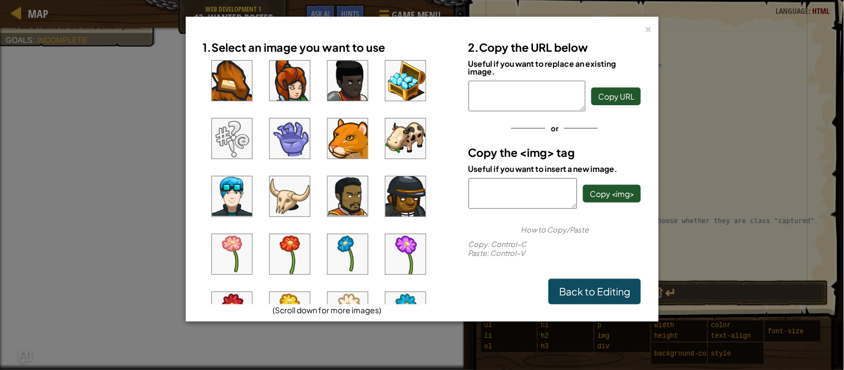
click at [240, 89] on img at bounding box center [232, 81] width 40 height 40
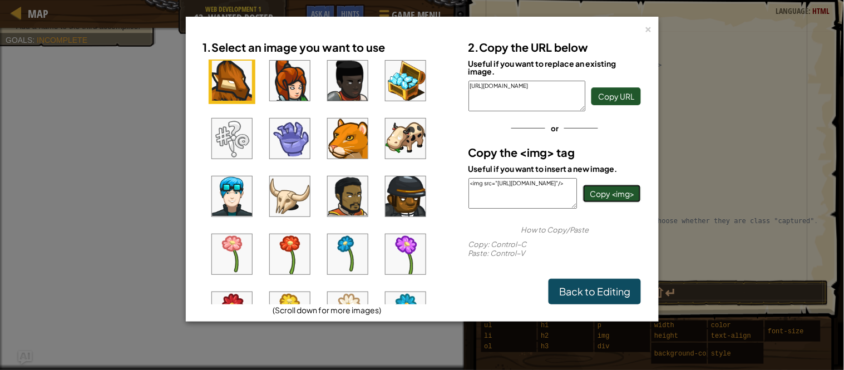
click at [617, 192] on span "Copy <img>" at bounding box center [611, 193] width 44 height 10
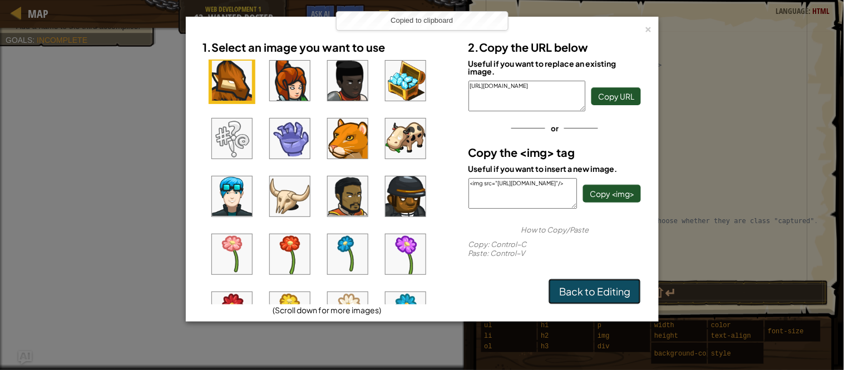
click at [592, 299] on link "Back to Editing" at bounding box center [594, 292] width 92 height 26
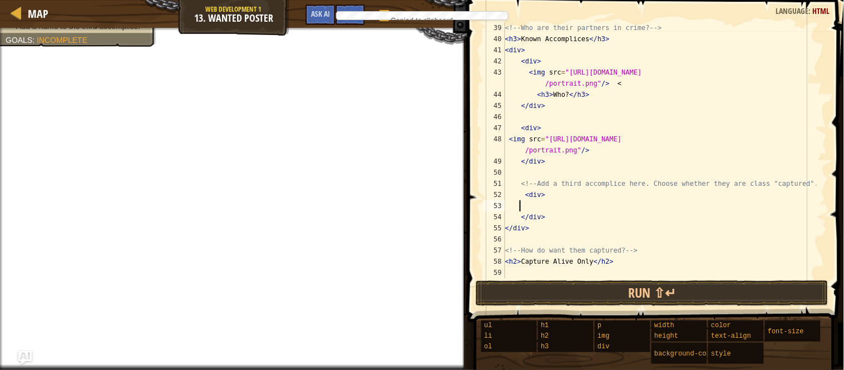
scroll to position [423, 0]
paste textarea "<img src="[URL][DOMAIN_NAME]"/>"
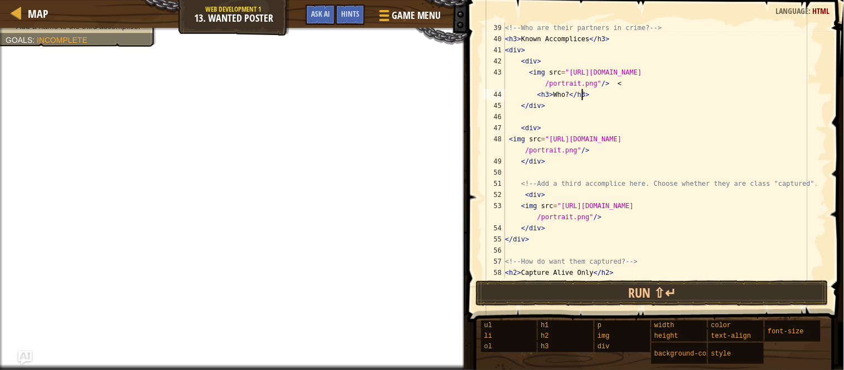
click at [612, 90] on div "<!-- Who are their partners in crime? --> < h3 > Known Accomplices </ h3 > < di…" at bounding box center [660, 161] width 314 height 278
click at [613, 86] on div "<!-- Who are their partners in crime? --> < h3 > Known Accomplices </ h3 > < di…" at bounding box center [660, 161] width 314 height 278
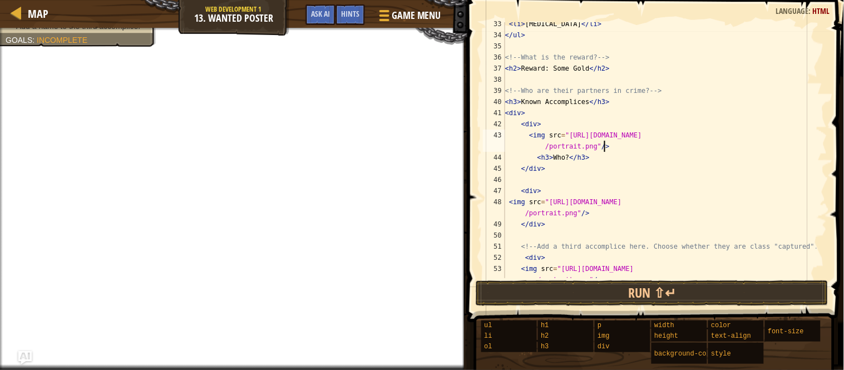
scroll to position [323, 0]
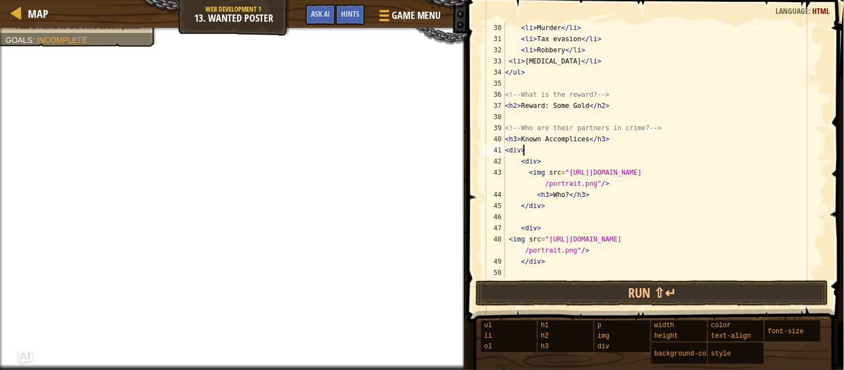
click at [527, 152] on div "< li > Murder </ li > < li > Tax evasion </ li > < li > Robbery </ li > < li > …" at bounding box center [660, 161] width 314 height 278
type textarea "<div>"
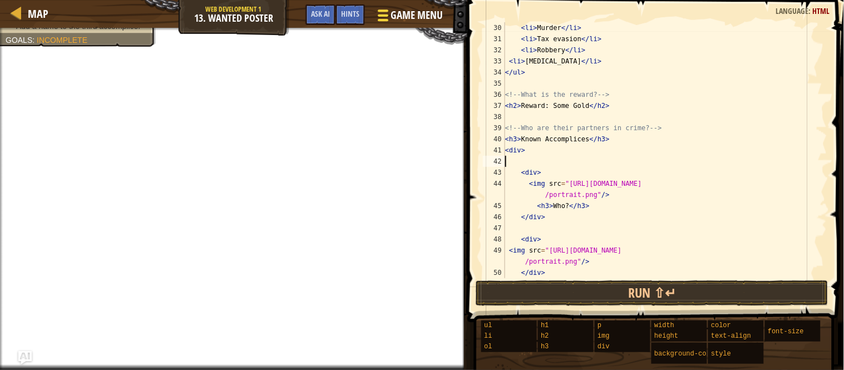
click at [386, 23] on div at bounding box center [382, 15] width 15 height 16
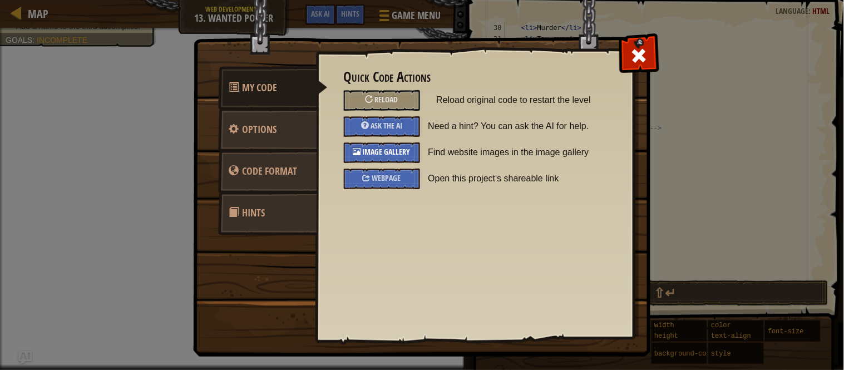
click at [365, 148] on span "Image Gallery" at bounding box center [387, 151] width 48 height 11
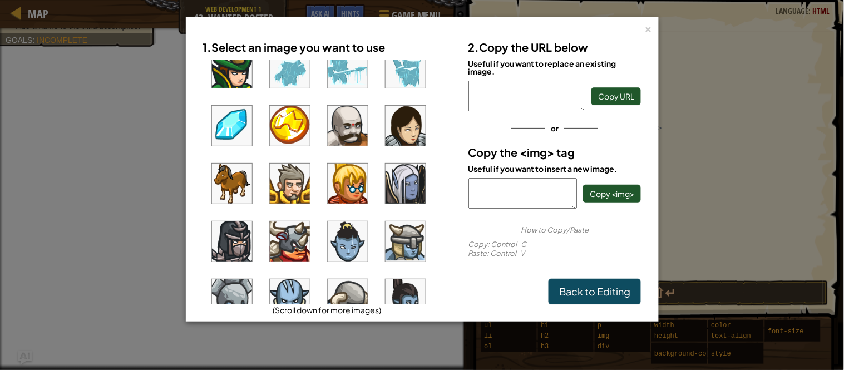
scroll to position [432, 0]
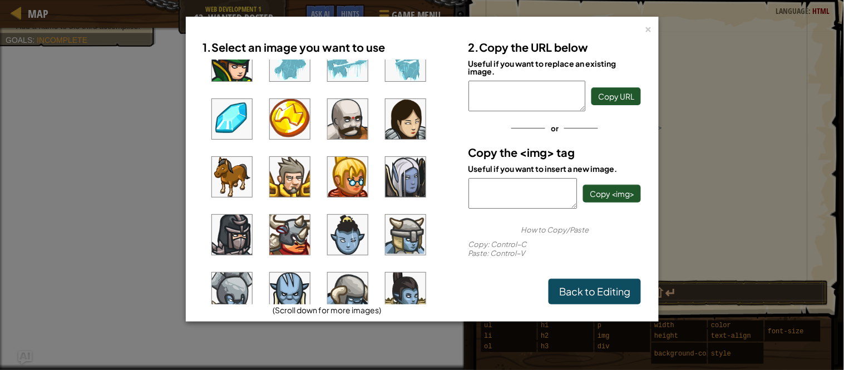
click at [215, 170] on img at bounding box center [232, 177] width 40 height 40
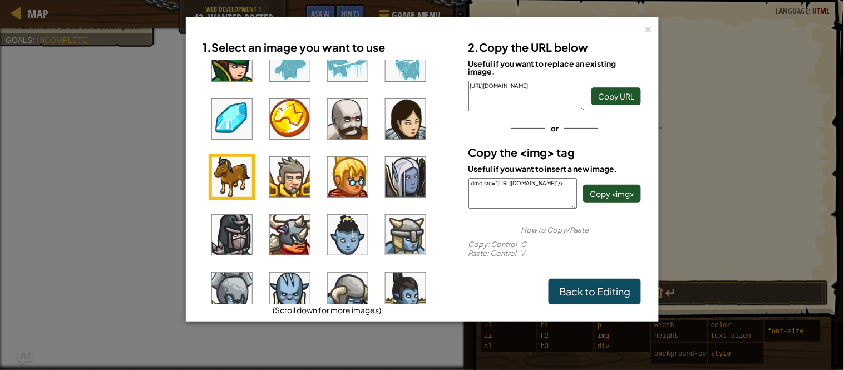
click at [625, 202] on div "<img src="[URL][DOMAIN_NAME]"/> Copy <img>" at bounding box center [554, 193] width 173 height 31
click at [619, 201] on button "Copy <img>" at bounding box center [612, 194] width 58 height 18
click at [560, 286] on link "Back to Editing" at bounding box center [594, 292] width 92 height 26
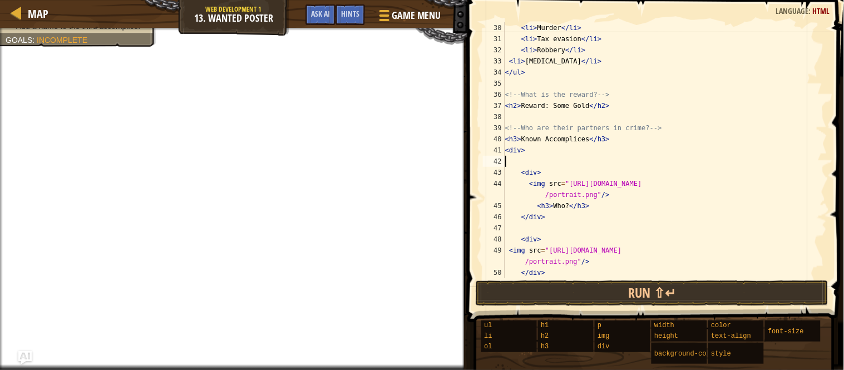
paste textarea "<img src="[URL][DOMAIN_NAME]"/>"
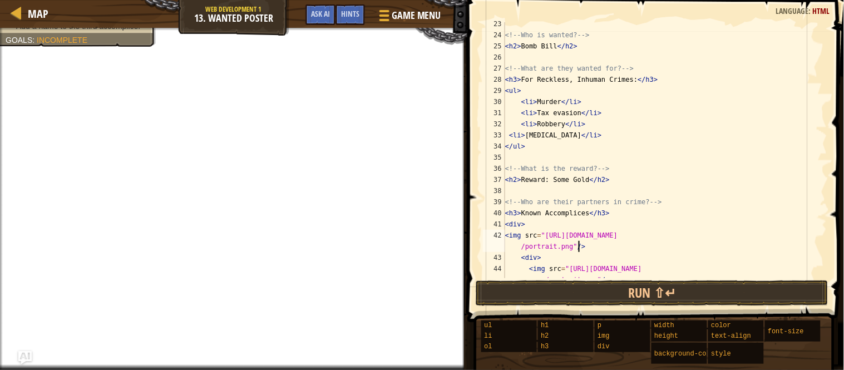
scroll to position [285, 0]
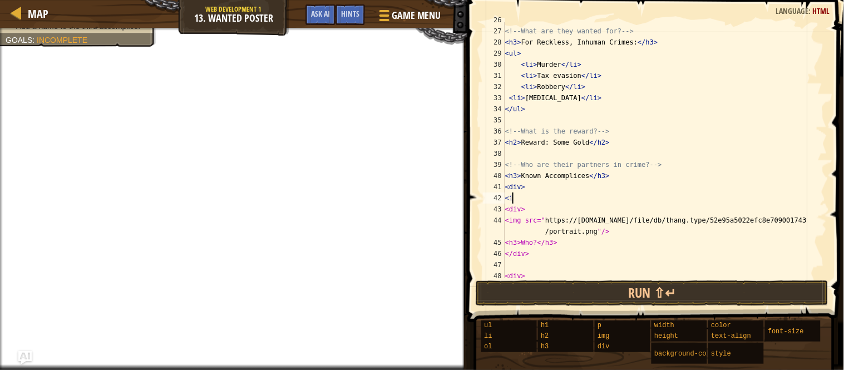
type textarea "<"
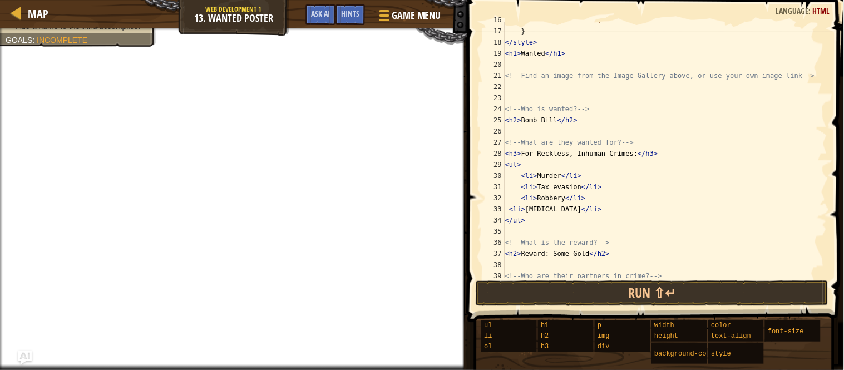
scroll to position [137, 0]
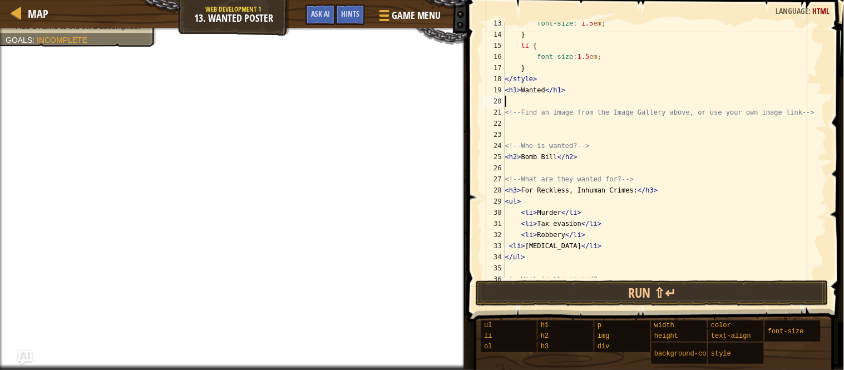
paste textarea "<img src="[URL][DOMAIN_NAME]"/>"
type textarea "<img src="[URL][DOMAIN_NAME]"/>"
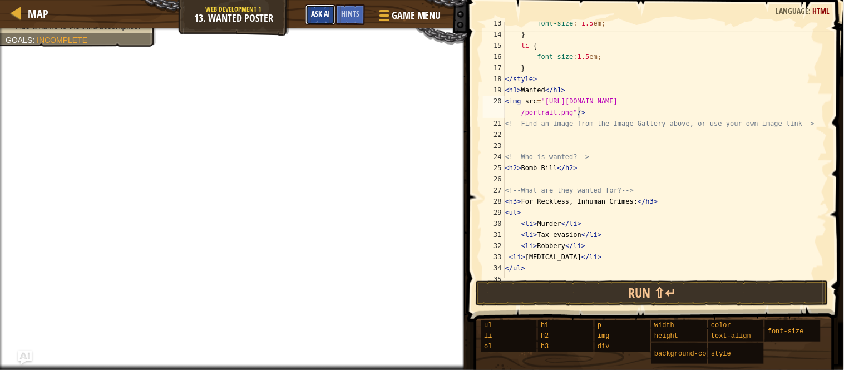
click at [314, 13] on span "Ask AI" at bounding box center [320, 13] width 19 height 11
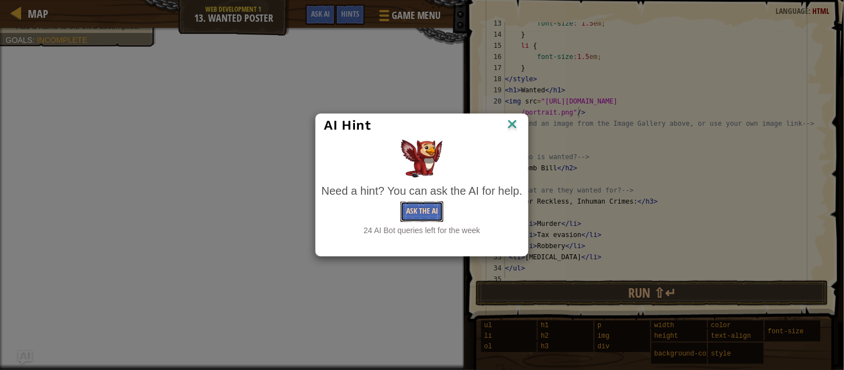
click at [414, 202] on button "Ask the AI" at bounding box center [421, 211] width 43 height 21
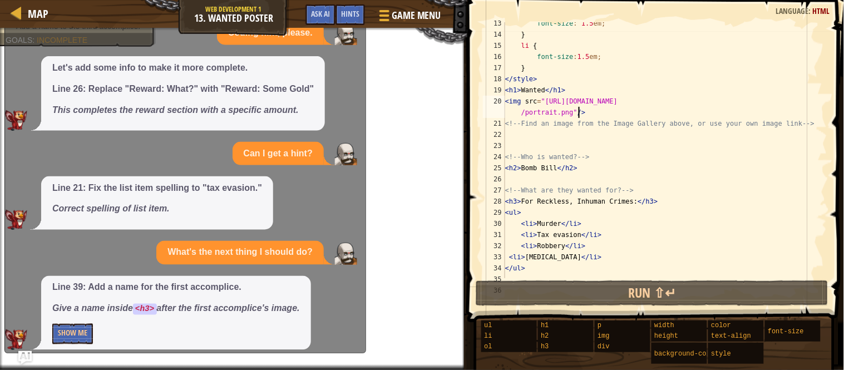
scroll to position [368, 0]
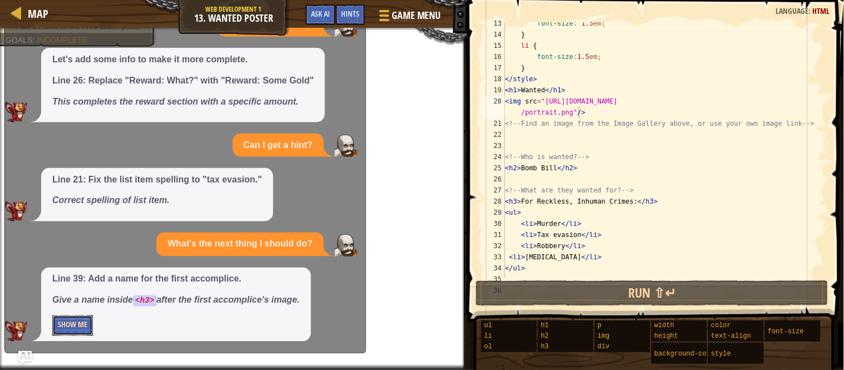
click at [76, 328] on button "Show Me" at bounding box center [72, 325] width 41 height 21
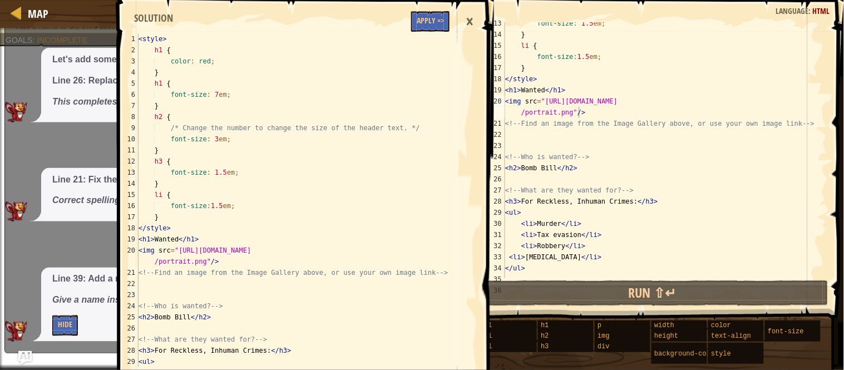
click at [431, 31] on span at bounding box center [306, 374] width 385 height 813
click at [429, 23] on button "Apply =>" at bounding box center [430, 21] width 38 height 21
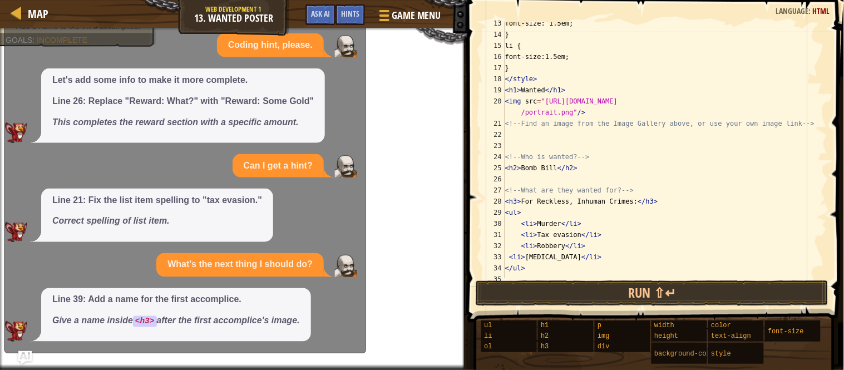
scroll to position [348, 0]
click at [24, 359] on img "Ask AI" at bounding box center [25, 357] width 14 height 14
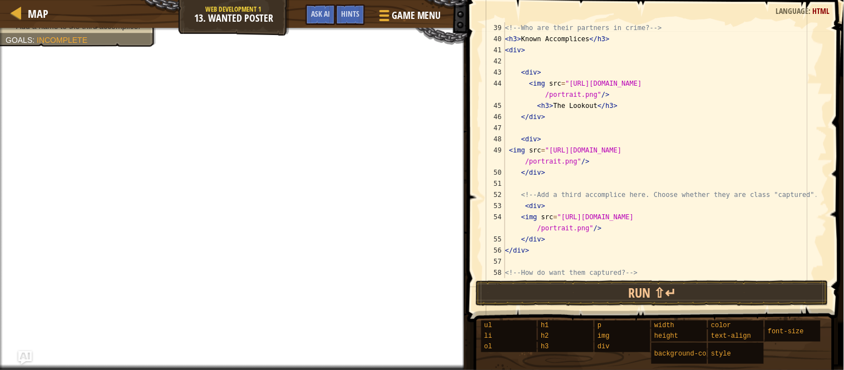
scroll to position [456, 0]
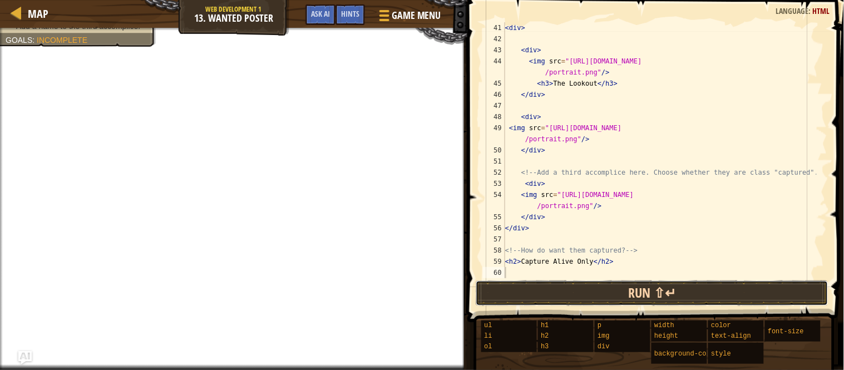
click at [564, 292] on button "Run ⇧↵" at bounding box center [651, 293] width 353 height 26
click at [496, 300] on button "Run ⇧↵" at bounding box center [651, 293] width 353 height 26
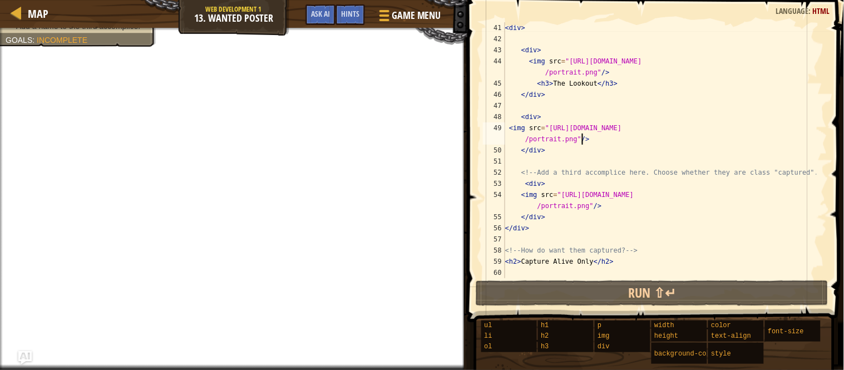
click at [588, 137] on div "< div > < div > < img src = "[URL][DOMAIN_NAME] /portrait.png" /> < h3 > The Lo…" at bounding box center [660, 161] width 314 height 278
type textarea "<img src="[URL][DOMAIN_NAME]"/>"
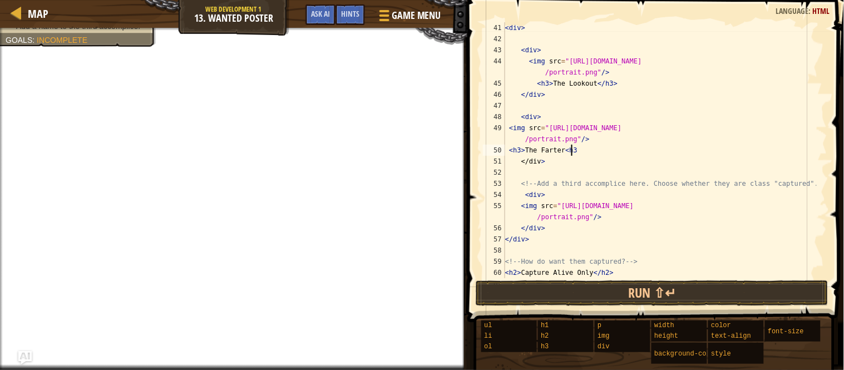
scroll to position [4, 4]
drag, startPoint x: 505, startPoint y: 147, endPoint x: 525, endPoint y: 148, distance: 20.1
click at [525, 148] on div "< div > < div > < img src = "[URL][DOMAIN_NAME] /portrait.png" /> < h3 > The Lo…" at bounding box center [660, 161] width 314 height 278
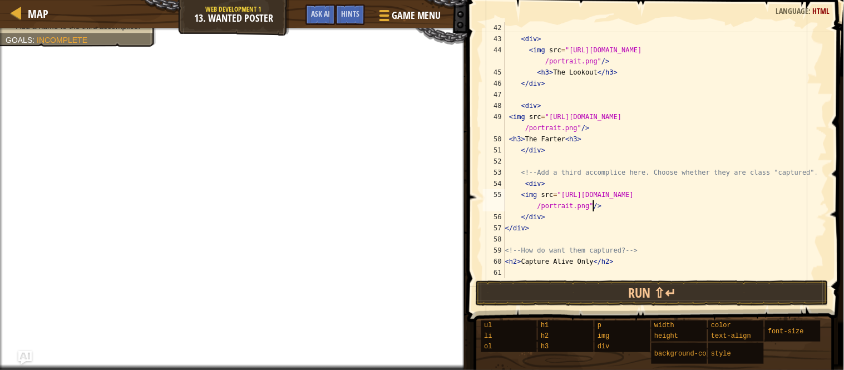
click at [595, 209] on div "< div > < img src = "[URL][DOMAIN_NAME] /portrait.png" /> < h3 > The Lookout </…" at bounding box center [660, 161] width 314 height 278
type textarea "<img src="[URL][DOMAIN_NAME]"/>"
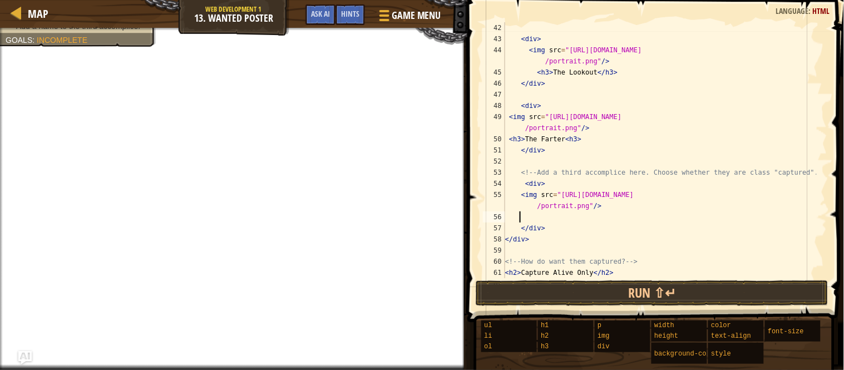
scroll to position [4, 0]
paste textarea "<h3>"
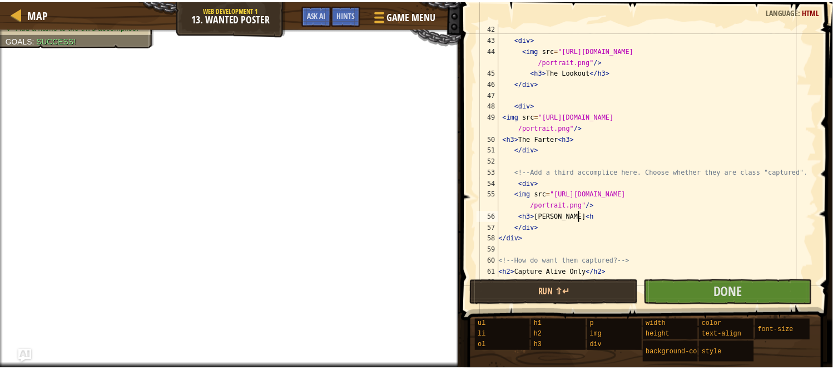
scroll to position [4, 6]
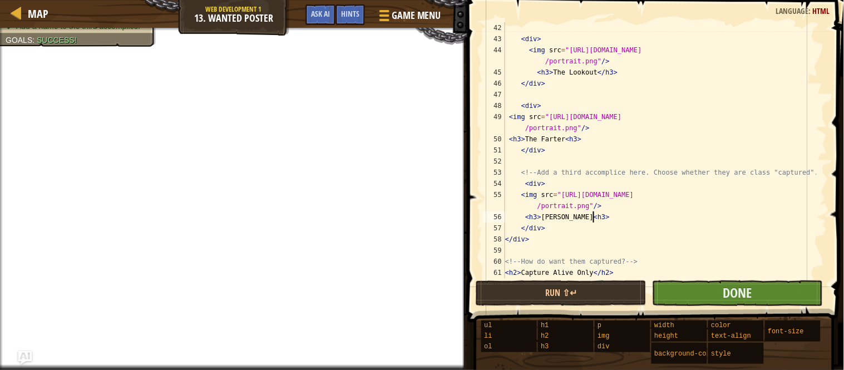
type textarea "<h3>[PERSON_NAME]<h3>"
click at [672, 296] on button "Done" at bounding box center [737, 293] width 171 height 26
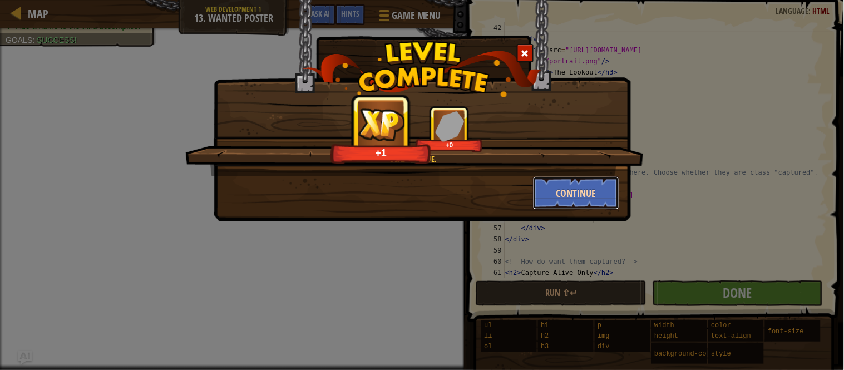
click at [567, 190] on button "Continue" at bounding box center [576, 192] width 86 height 33
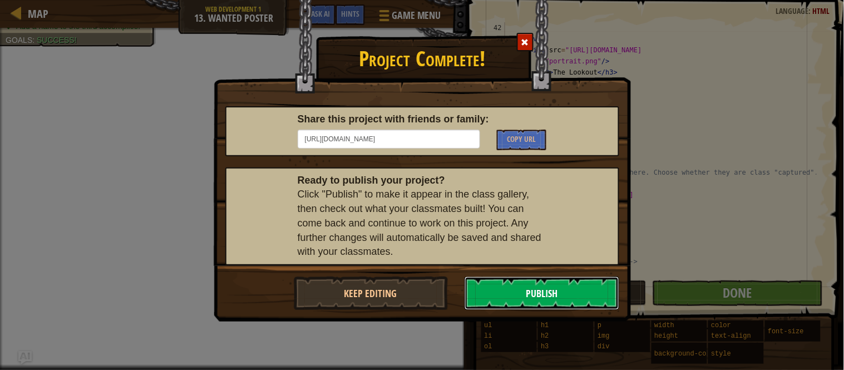
click at [529, 290] on button "Publish" at bounding box center [541, 292] width 155 height 33
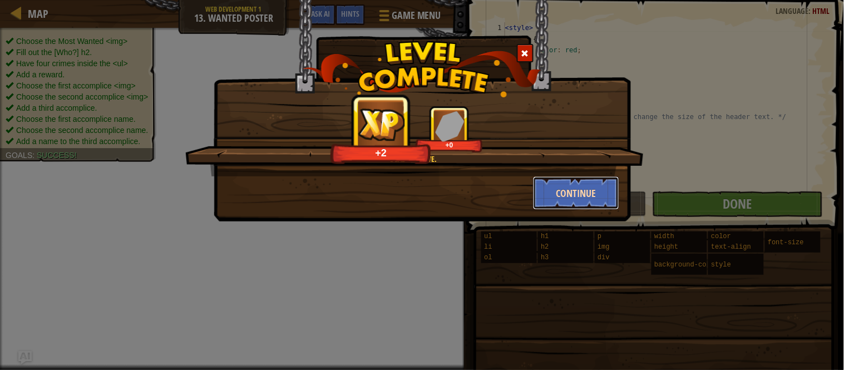
click at [607, 199] on button "Continue" at bounding box center [576, 192] width 86 height 33
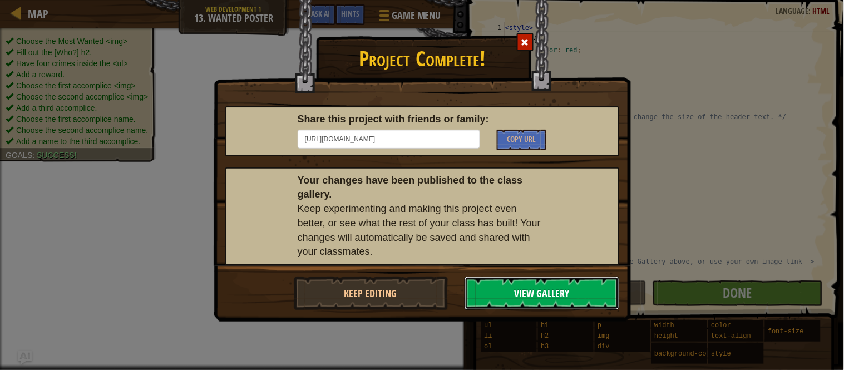
click at [479, 285] on button "View Gallery" at bounding box center [541, 292] width 155 height 33
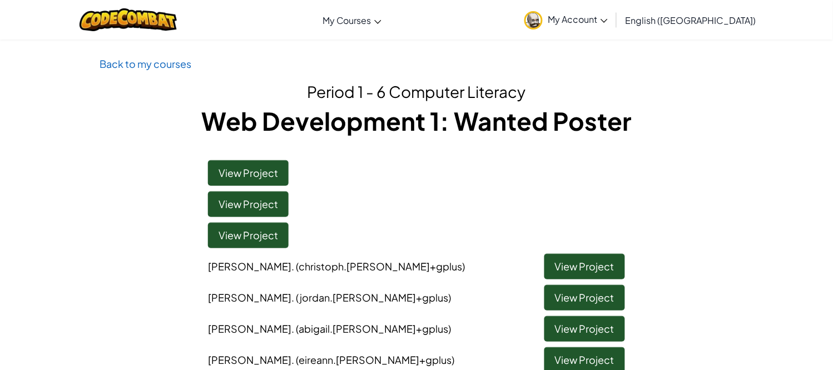
click at [193, 62] on p "Back to my courses" at bounding box center [417, 64] width 634 height 16
click at [160, 61] on link "Back to my courses" at bounding box center [146, 63] width 92 height 13
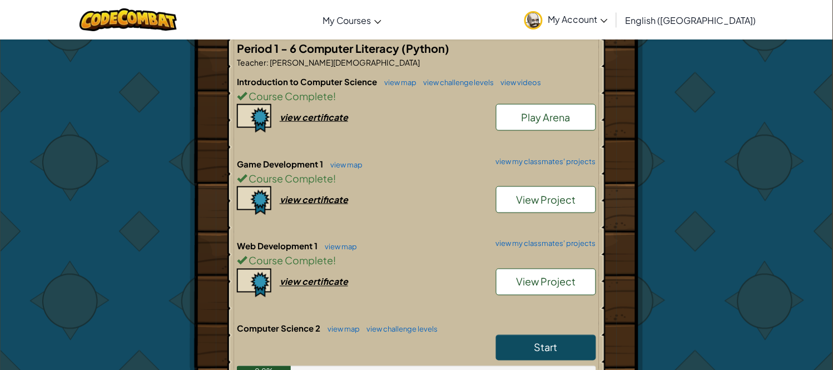
scroll to position [370, 0]
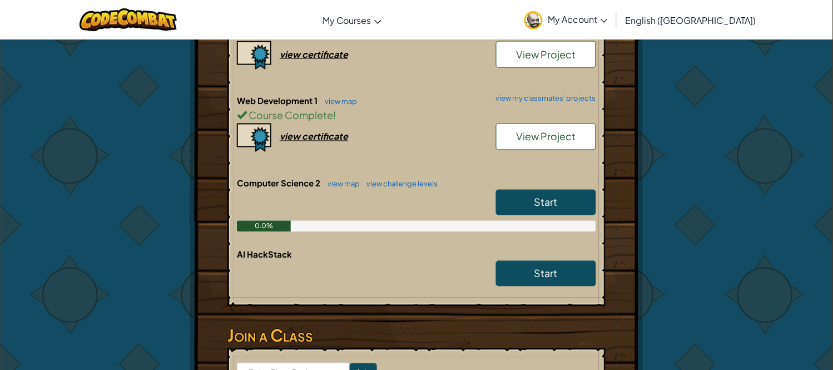
click at [523, 204] on link "Start" at bounding box center [546, 203] width 100 height 26
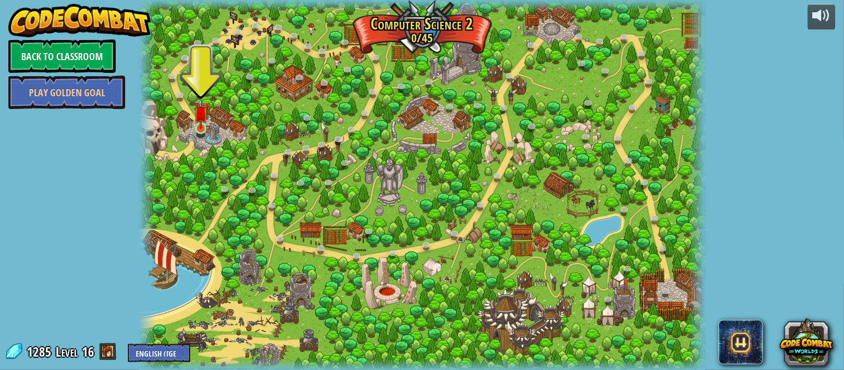
drag, startPoint x: 215, startPoint y: 125, endPoint x: 207, endPoint y: 124, distance: 8.4
click at [211, 125] on div at bounding box center [422, 185] width 567 height 370
click at [206, 124] on img at bounding box center [200, 113] width 13 height 31
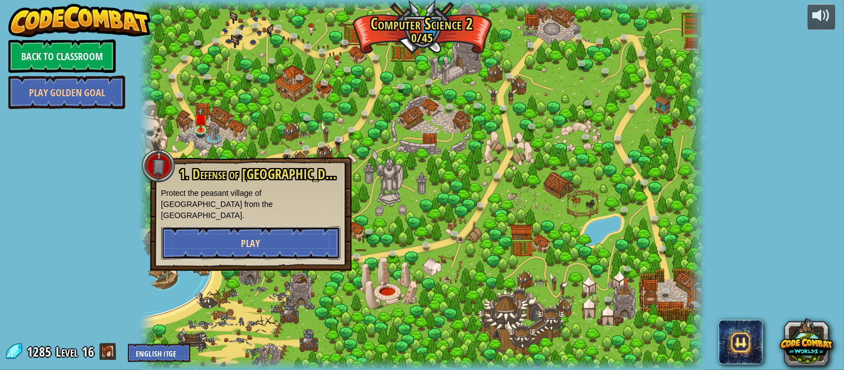
click at [209, 235] on button "Play" at bounding box center [250, 242] width 179 height 33
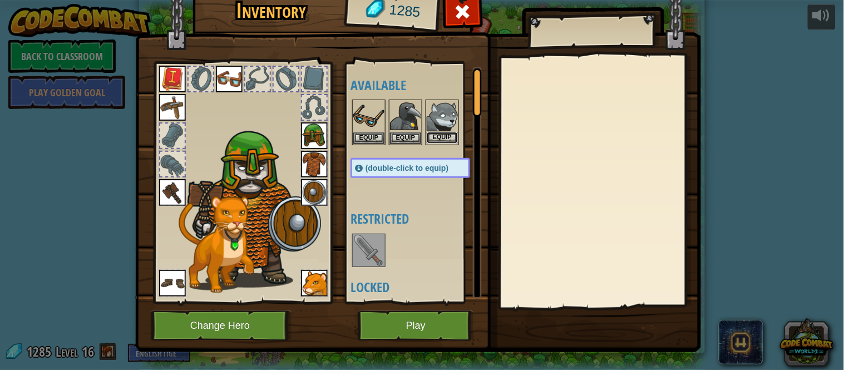
click at [428, 132] on button "Equip" at bounding box center [441, 138] width 31 height 12
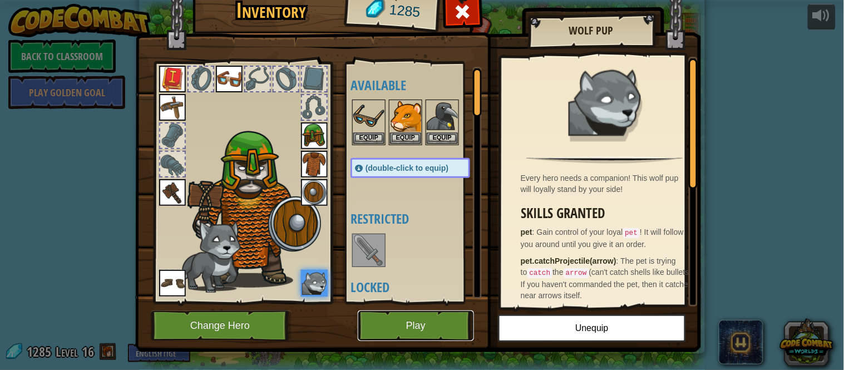
click at [414, 318] on button "Play" at bounding box center [416, 325] width 116 height 31
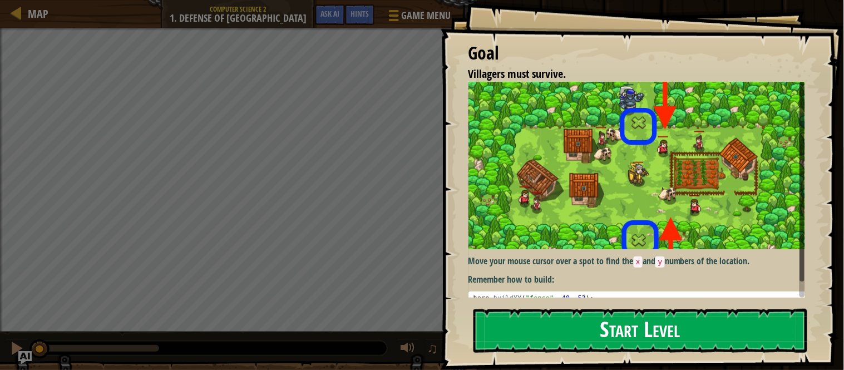
click at [520, 180] on img at bounding box center [641, 165] width 347 height 167
click at [537, 318] on button "Start Level" at bounding box center [640, 331] width 334 height 44
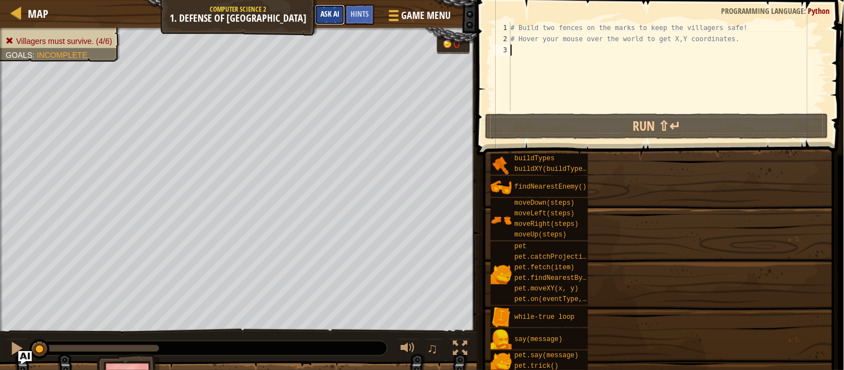
click at [333, 12] on span "Ask AI" at bounding box center [329, 13] width 19 height 11
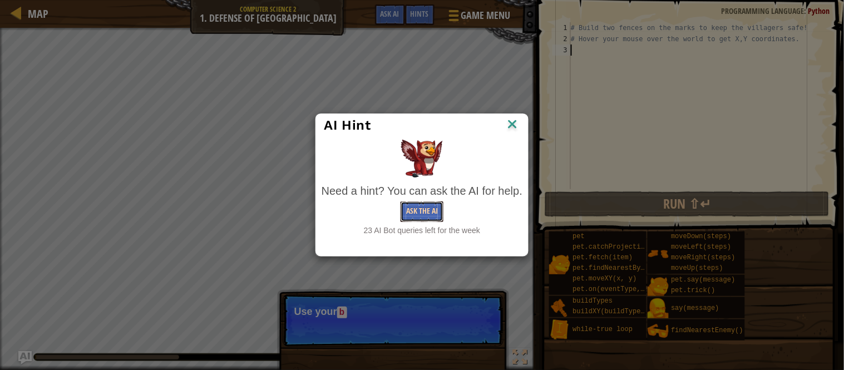
click at [414, 206] on button "Ask the AI" at bounding box center [421, 211] width 43 height 21
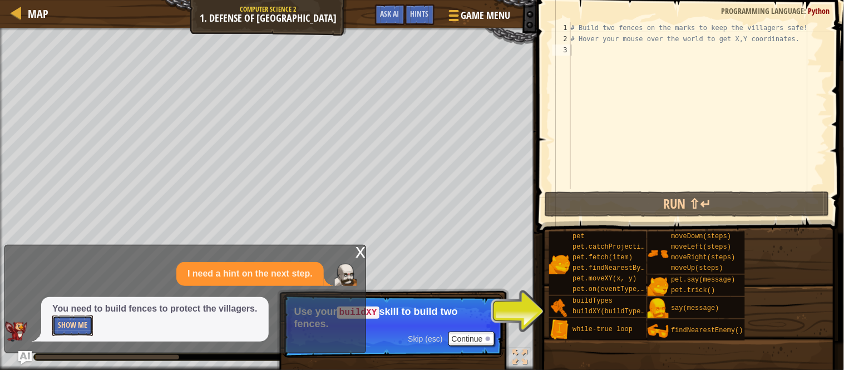
click at [85, 335] on button "Show Me" at bounding box center [72, 325] width 41 height 21
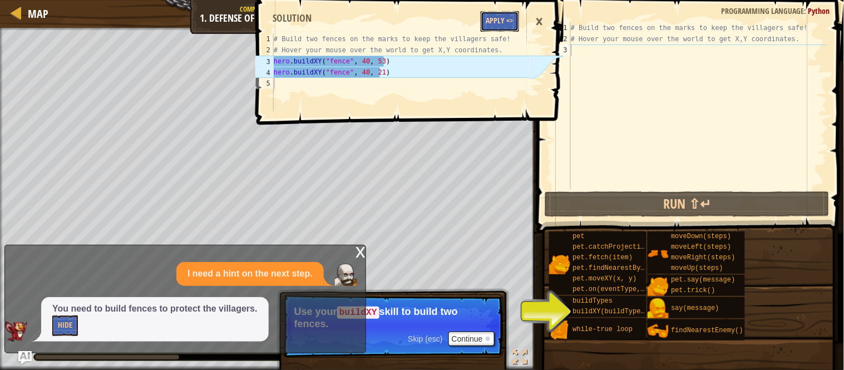
click at [506, 30] on button "Apply =>" at bounding box center [499, 21] width 38 height 21
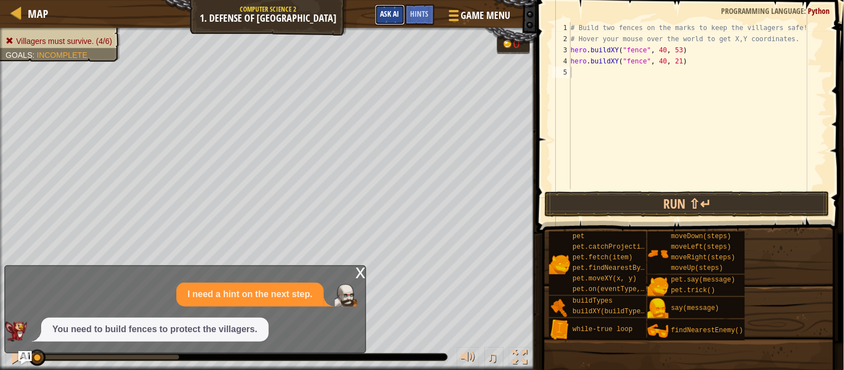
click at [387, 17] on span "Ask AI" at bounding box center [389, 13] width 19 height 11
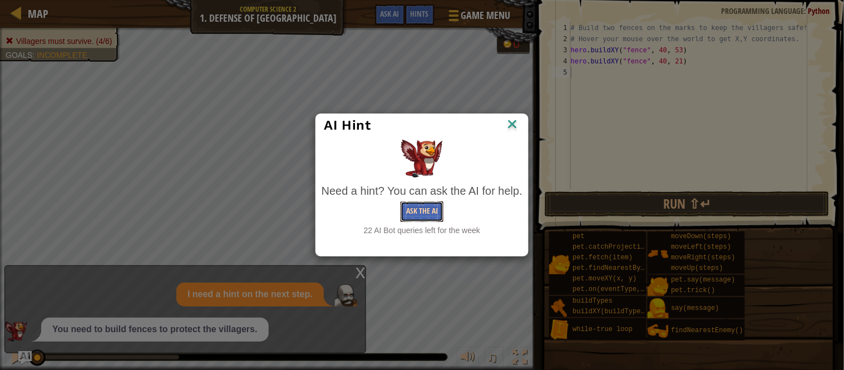
click at [413, 209] on button "Ask the AI" at bounding box center [421, 211] width 43 height 21
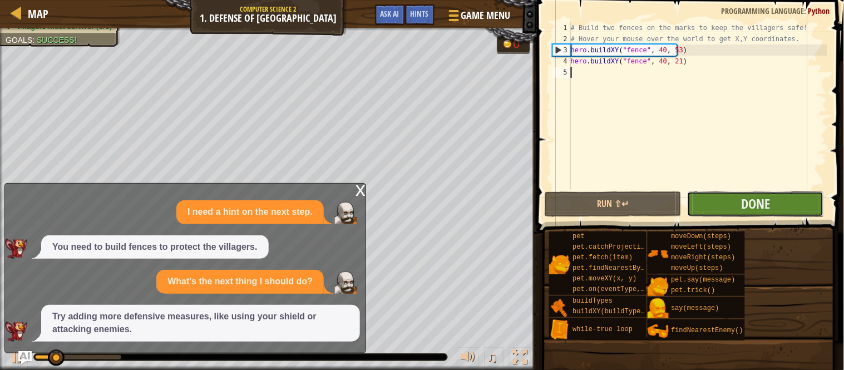
click at [732, 209] on button "Done" at bounding box center [755, 204] width 137 height 26
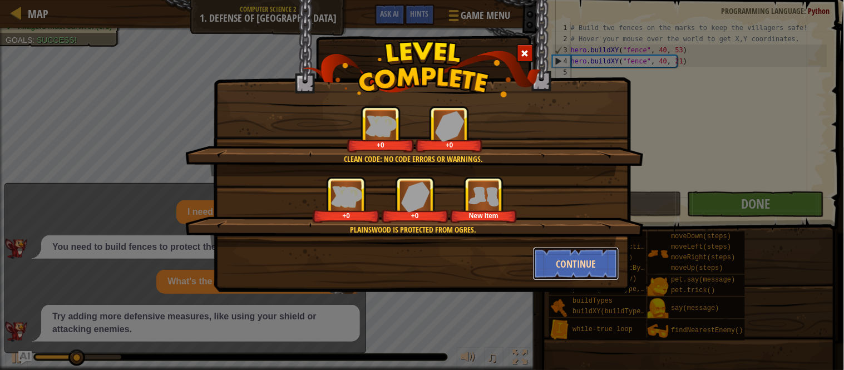
click at [565, 260] on button "Continue" at bounding box center [576, 263] width 86 height 33
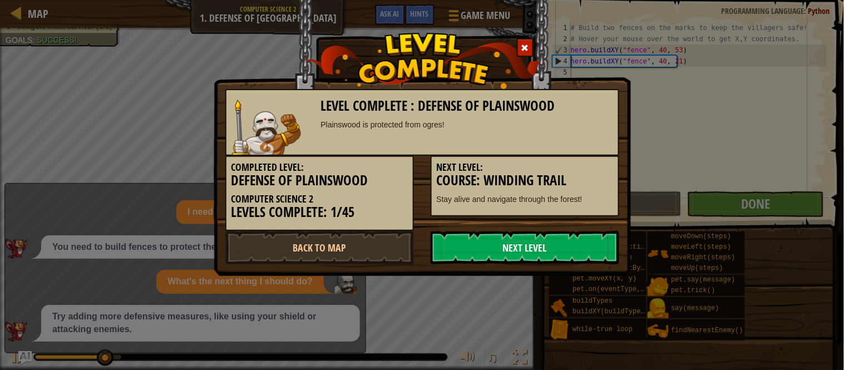
click at [564, 260] on link "Next Level" at bounding box center [524, 247] width 188 height 33
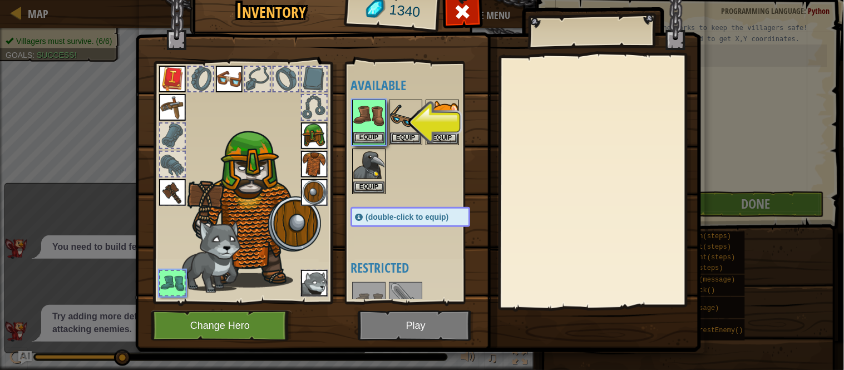
click at [363, 129] on img at bounding box center [368, 116] width 31 height 31
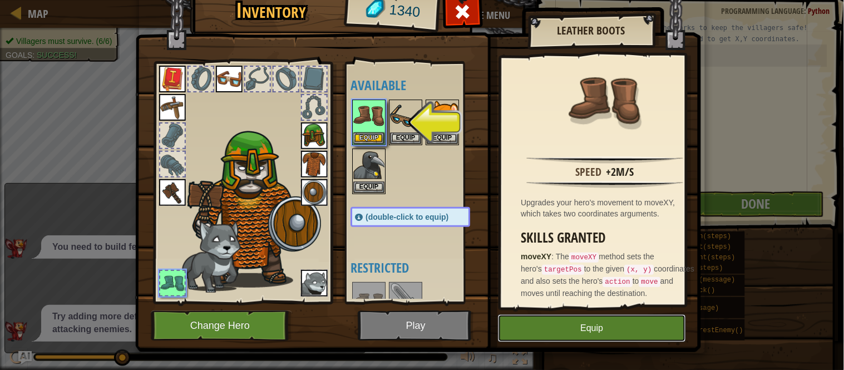
click at [537, 326] on button "Equip" at bounding box center [592, 328] width 188 height 28
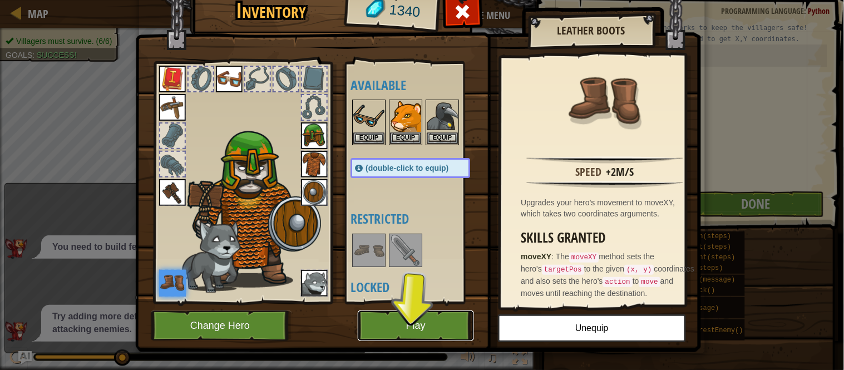
click at [417, 329] on button "Play" at bounding box center [416, 325] width 116 height 31
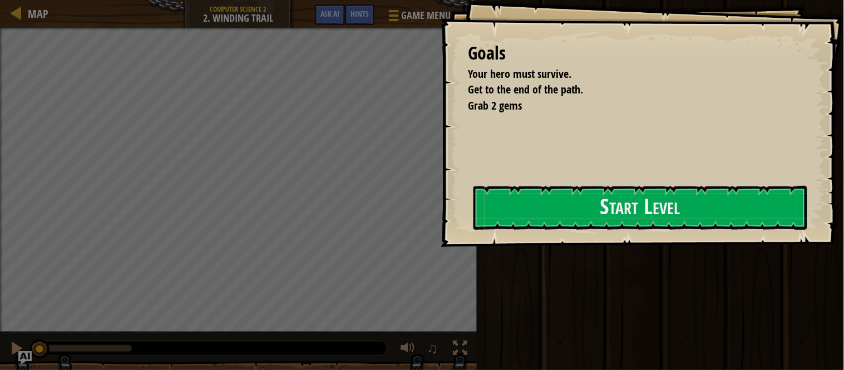
click at [465, 243] on div "Goals Your hero must survive. Get to the end of the path. Grab 2 gems Start Lev…" at bounding box center [641, 123] width 403 height 247
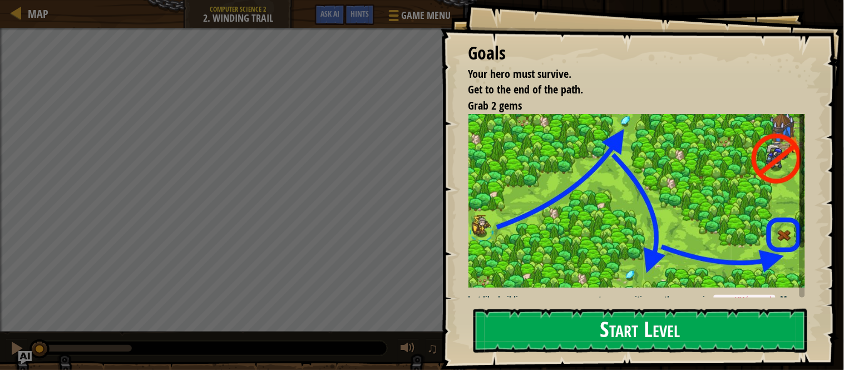
click at [531, 212] on div "Goals Your hero must survive. Get to the end of the path. Grab 2 gems Just like…" at bounding box center [641, 185] width 403 height 370
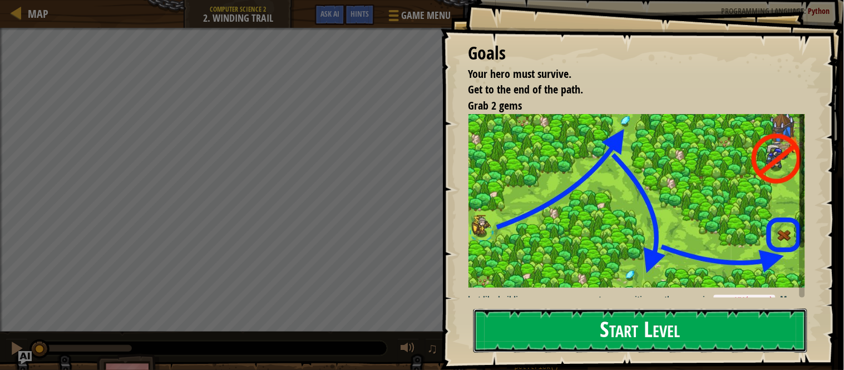
click at [519, 335] on button "Start Level" at bounding box center [640, 331] width 334 height 44
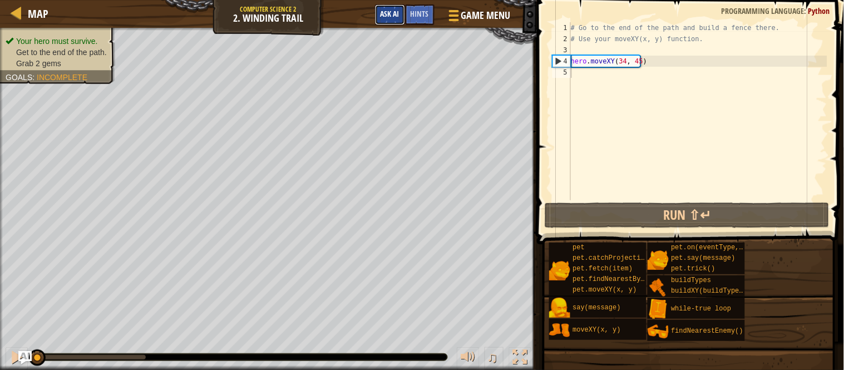
click at [378, 10] on button "Ask AI" at bounding box center [390, 14] width 30 height 21
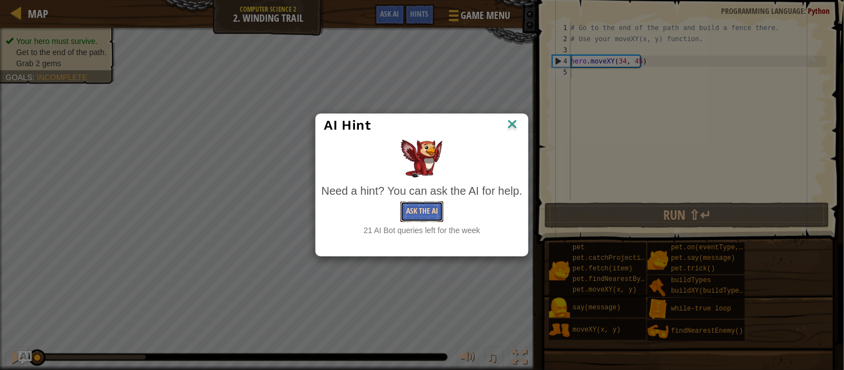
click at [418, 208] on button "Ask the AI" at bounding box center [421, 211] width 43 height 21
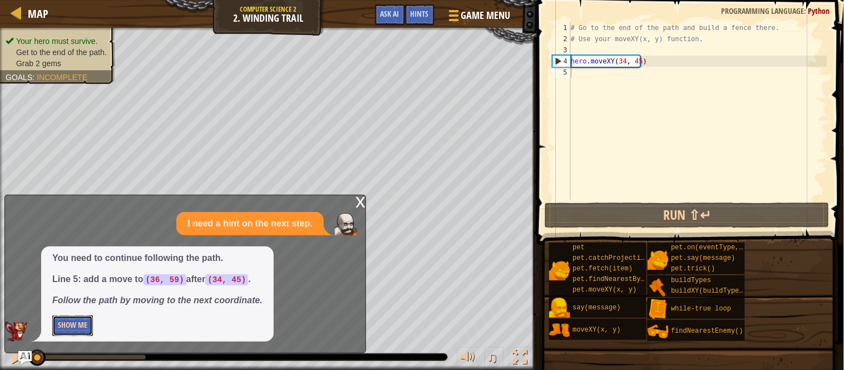
click at [66, 323] on button "Show Me" at bounding box center [72, 325] width 41 height 21
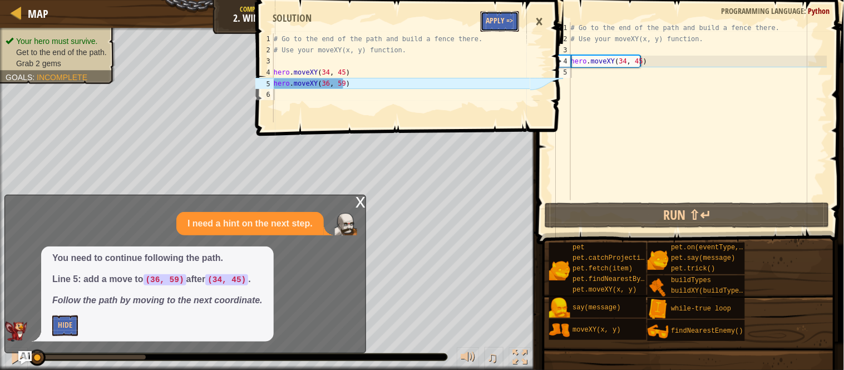
click at [485, 29] on button "Apply =>" at bounding box center [499, 21] width 38 height 21
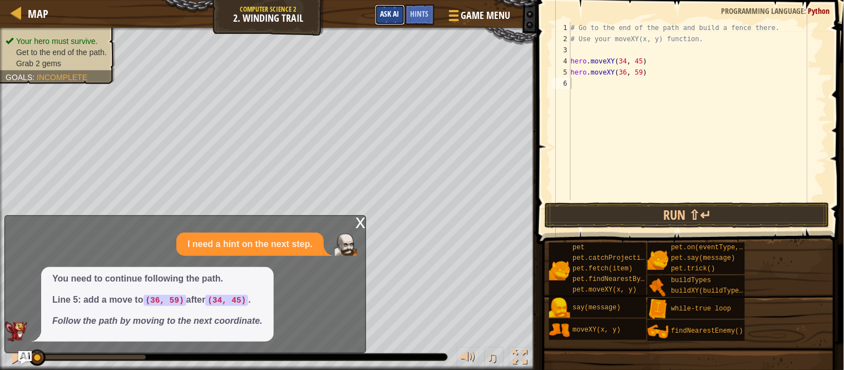
click at [390, 20] on button "Ask AI" at bounding box center [390, 14] width 30 height 21
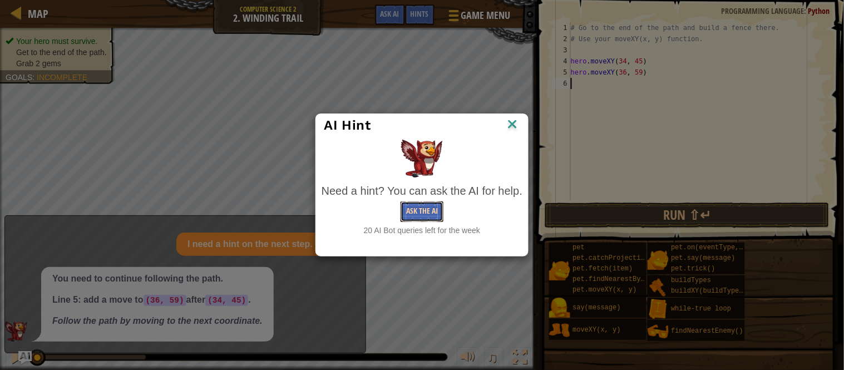
click at [409, 209] on button "Ask the AI" at bounding box center [421, 211] width 43 height 21
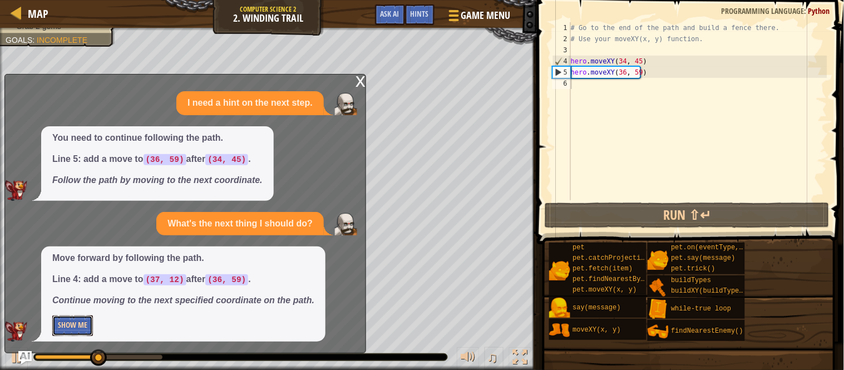
click at [84, 328] on button "Show Me" at bounding box center [72, 325] width 41 height 21
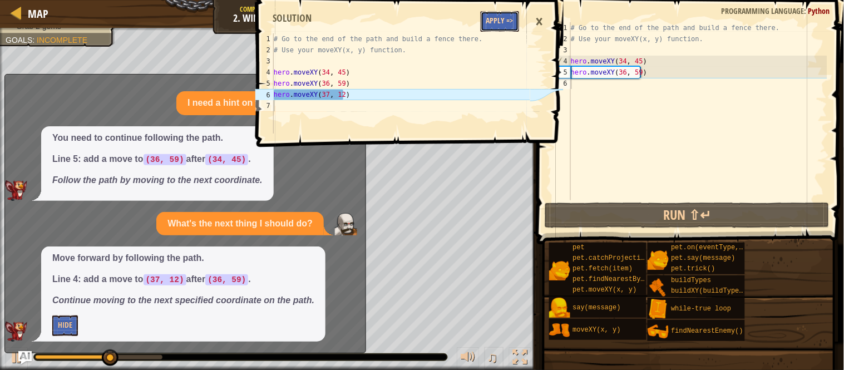
click at [497, 26] on button "Apply =>" at bounding box center [499, 21] width 38 height 21
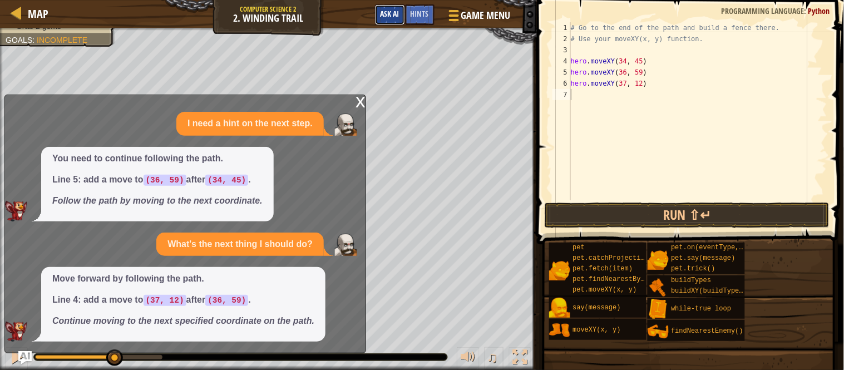
click at [391, 13] on span "Ask AI" at bounding box center [389, 13] width 19 height 11
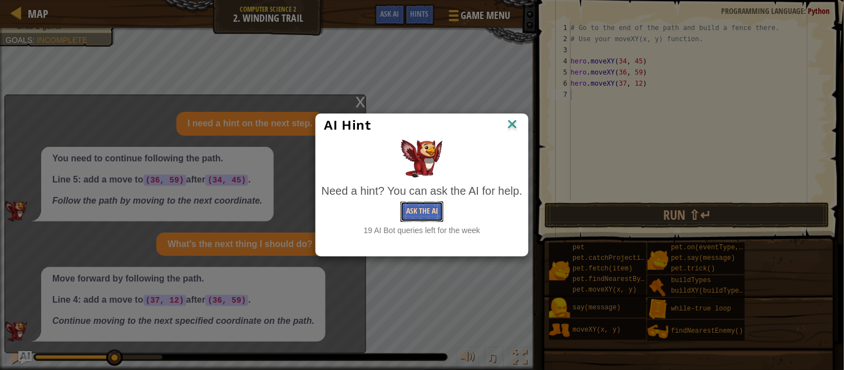
click at [412, 206] on button "Ask the AI" at bounding box center [421, 211] width 43 height 21
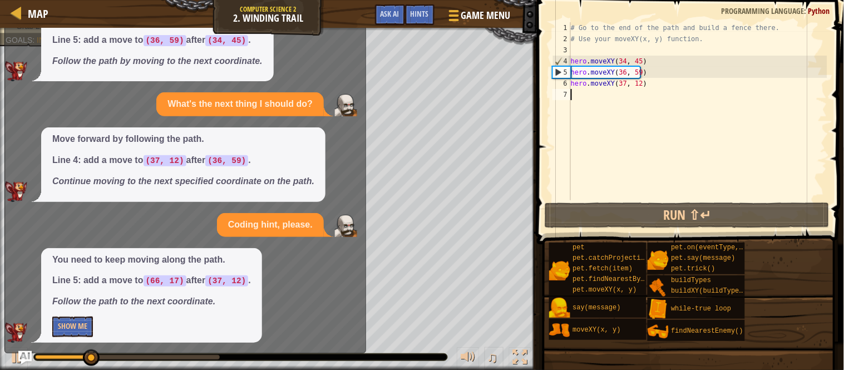
scroll to position [65, 0]
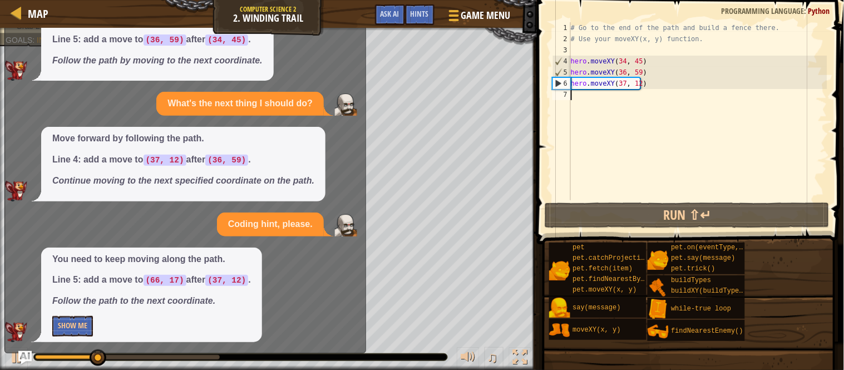
click at [82, 312] on div "You need to keep moving along the path. Line 5: add a move to (66, 17) after (3…" at bounding box center [151, 294] width 221 height 95
drag, startPoint x: 82, startPoint y: 312, endPoint x: 83, endPoint y: 323, distance: 11.2
click at [83, 323] on div "You need to keep moving along the path. Line 5: add a move to (66, 17) after (3…" at bounding box center [151, 294] width 221 height 95
click at [83, 323] on button "Show Me" at bounding box center [72, 326] width 41 height 21
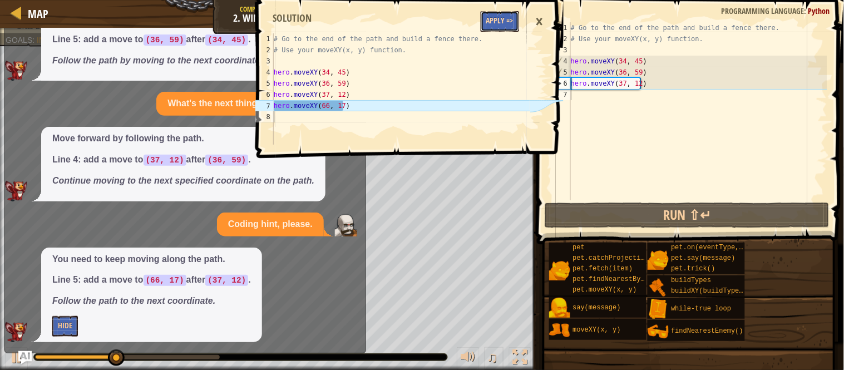
click at [496, 23] on button "Apply =>" at bounding box center [499, 21] width 38 height 21
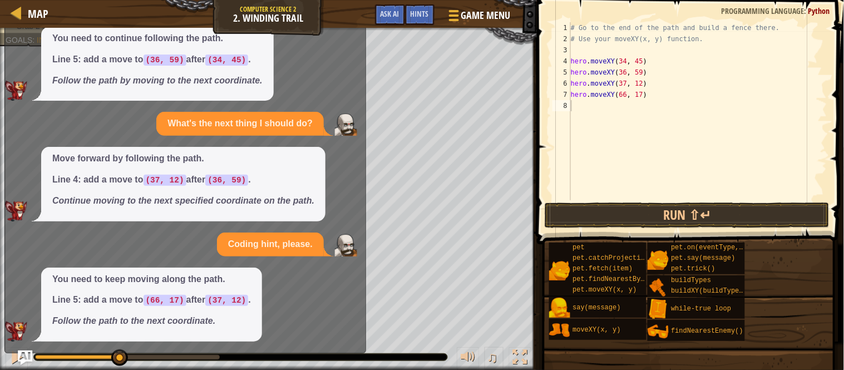
click at [26, 355] on img "Ask AI" at bounding box center [25, 357] width 14 height 14
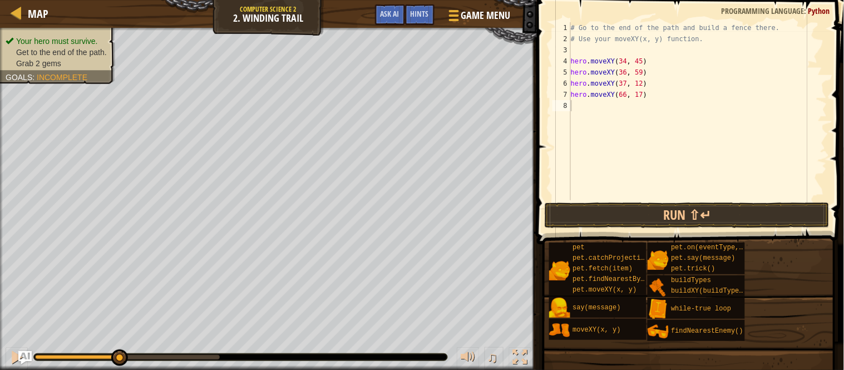
click at [24, 37] on ul "Your hero must survive. Get to the end of the path. Grab 2 gems" at bounding box center [58, 52] width 104 height 33
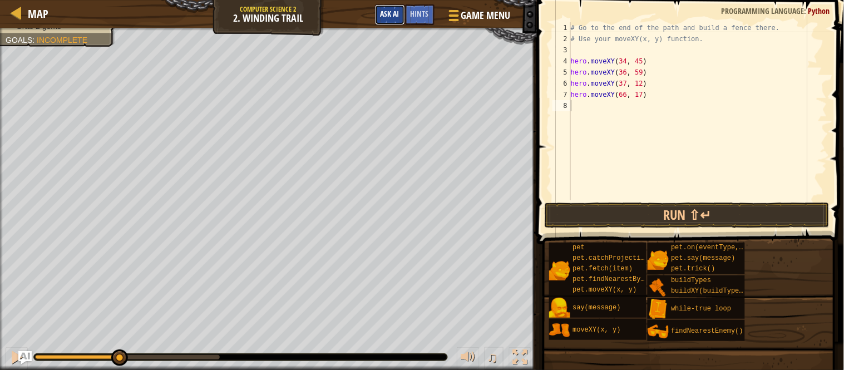
click at [390, 15] on span "Ask AI" at bounding box center [389, 13] width 19 height 11
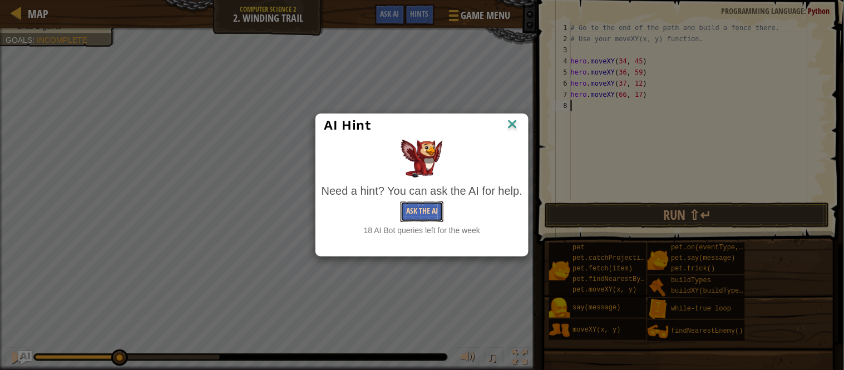
click at [408, 207] on button "Ask the AI" at bounding box center [421, 211] width 43 height 21
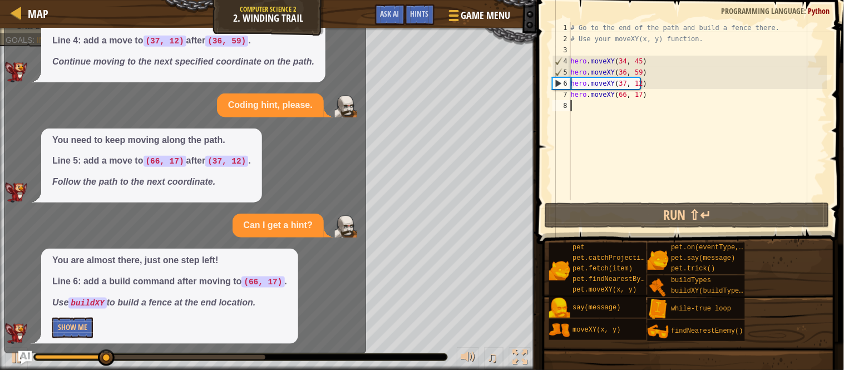
scroll to position [186, 0]
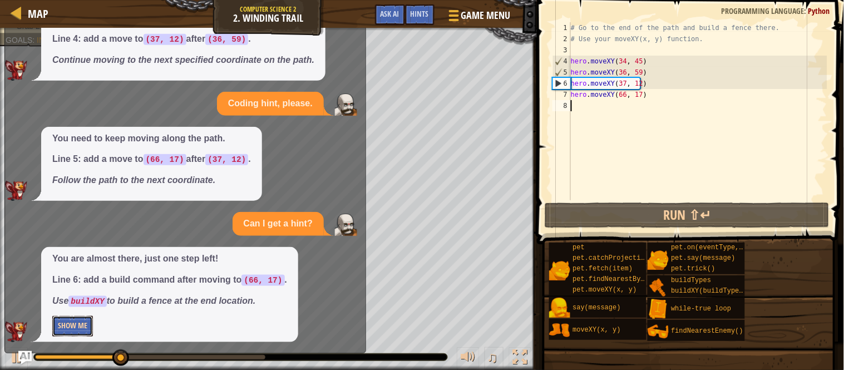
click at [71, 334] on button "Show Me" at bounding box center [72, 326] width 41 height 21
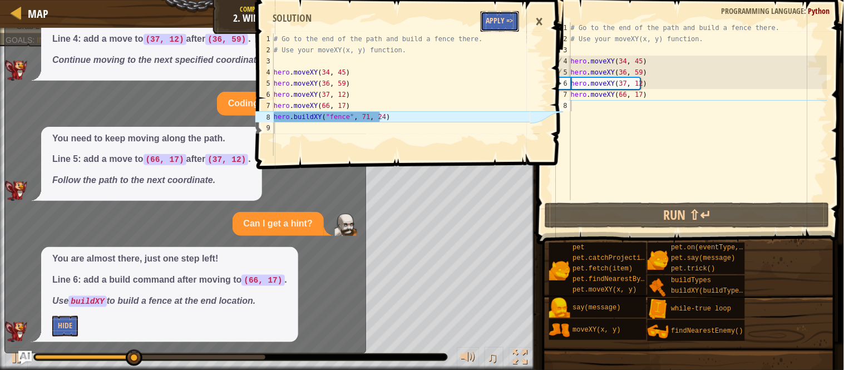
click at [505, 22] on button "Apply =>" at bounding box center [499, 21] width 38 height 21
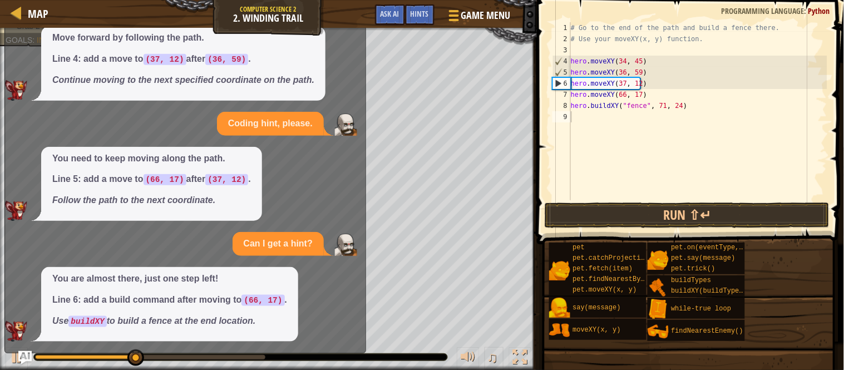
scroll to position [165, 0]
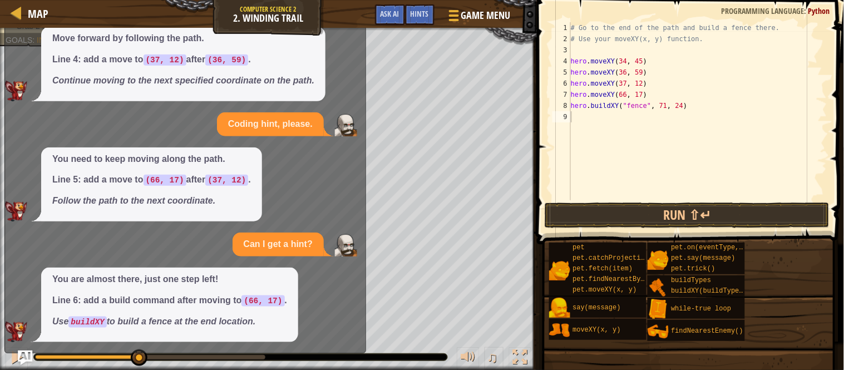
click at [31, 356] on img "Ask AI" at bounding box center [25, 357] width 14 height 14
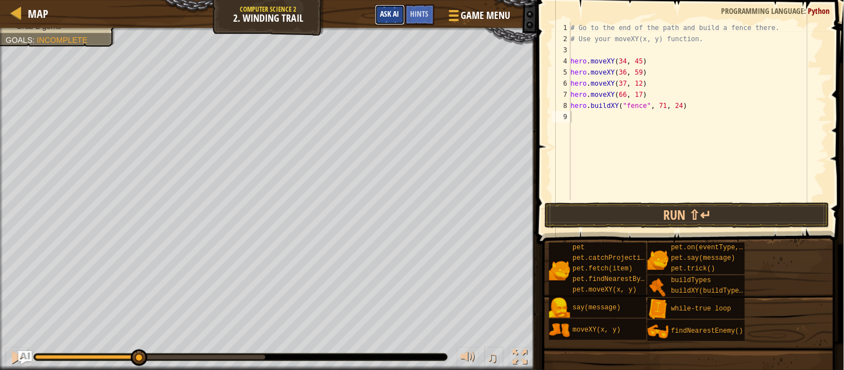
click at [389, 20] on button "Ask AI" at bounding box center [390, 14] width 30 height 21
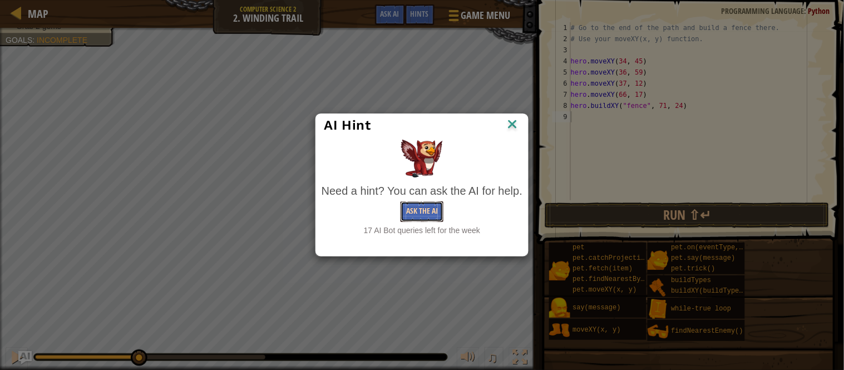
click at [423, 207] on button "Ask the AI" at bounding box center [421, 211] width 43 height 21
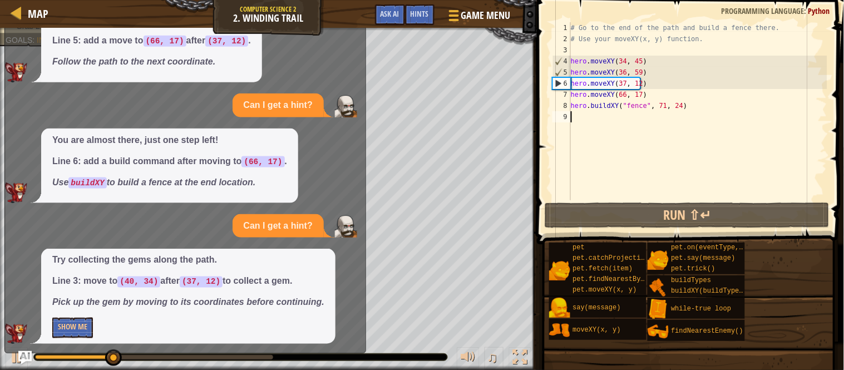
scroll to position [306, 0]
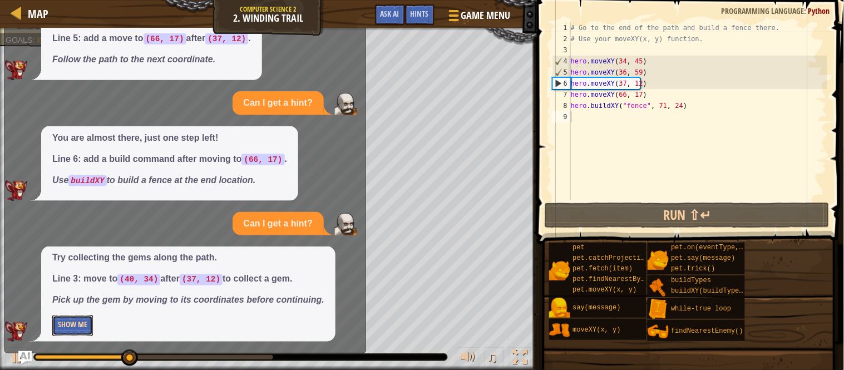
click at [73, 330] on button "Show Me" at bounding box center [72, 325] width 41 height 21
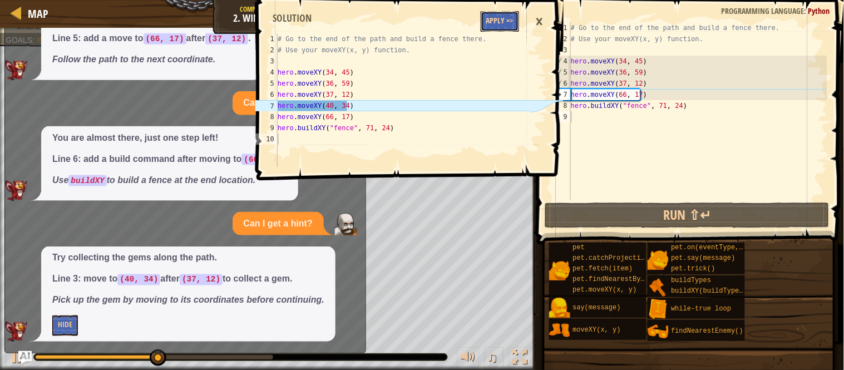
click at [490, 23] on button "Apply =>" at bounding box center [499, 21] width 38 height 21
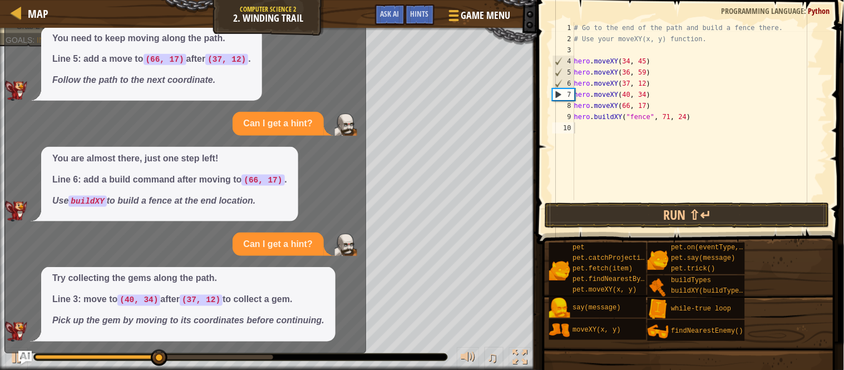
scroll to position [286, 0]
click at [18, 352] on img "Ask AI" at bounding box center [25, 357] width 14 height 14
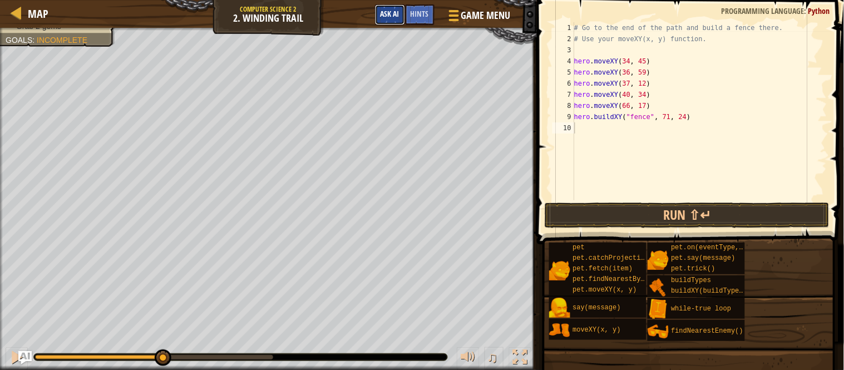
click at [389, 18] on span "Ask AI" at bounding box center [389, 13] width 19 height 11
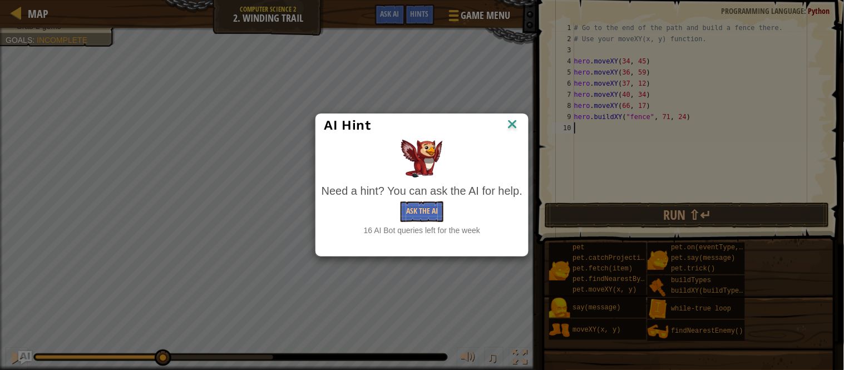
click at [426, 197] on div "Need a hint? You can ask the AI for help." at bounding box center [421, 191] width 201 height 16
click at [421, 208] on button "Ask the AI" at bounding box center [421, 211] width 43 height 21
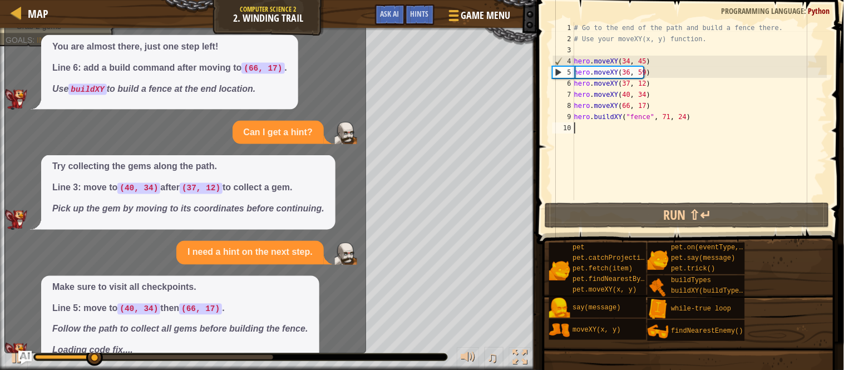
scroll to position [419, 0]
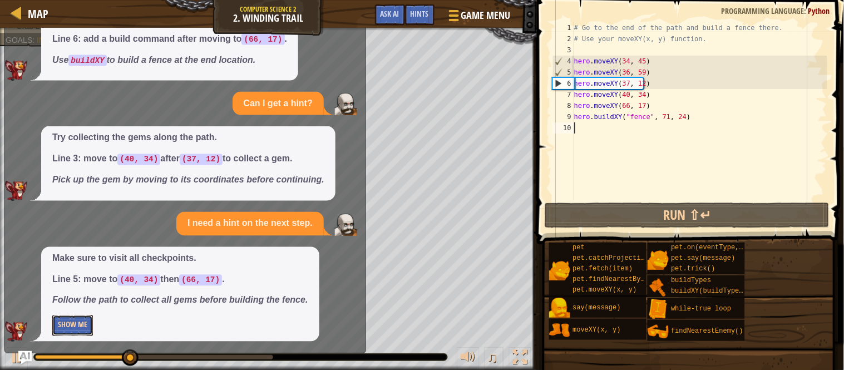
click at [86, 329] on button "Show Me" at bounding box center [72, 325] width 41 height 21
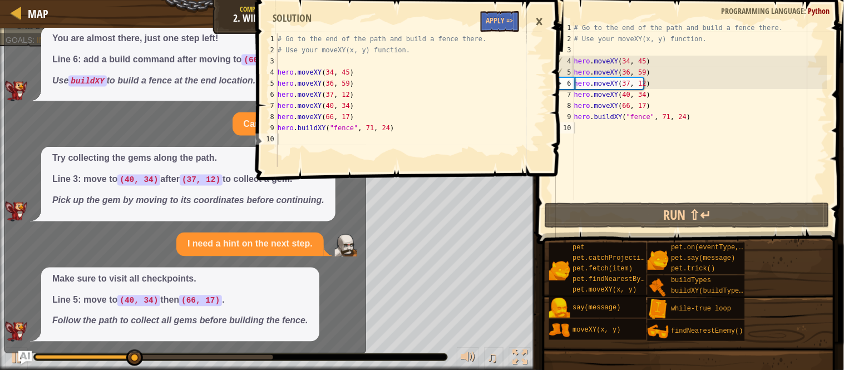
scroll to position [406, 0]
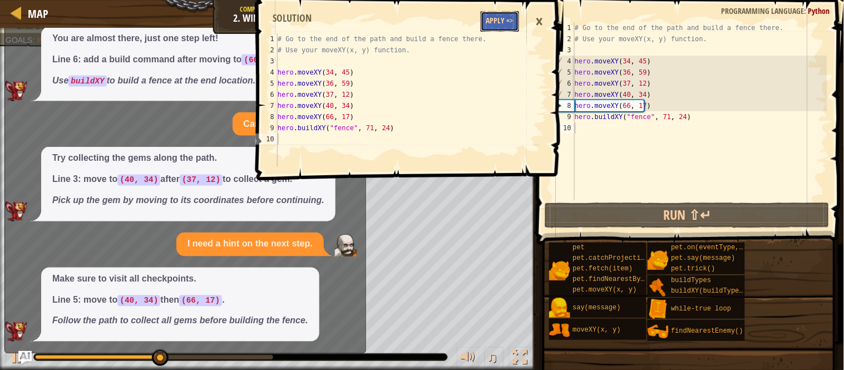
click at [503, 23] on button "Apply =>" at bounding box center [499, 21] width 38 height 21
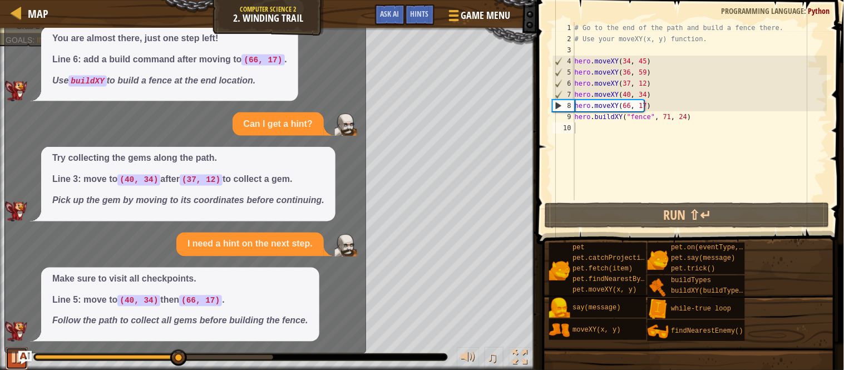
click at [17, 356] on div at bounding box center [16, 357] width 14 height 14
click at [25, 353] on img "Ask AI" at bounding box center [25, 357] width 14 height 14
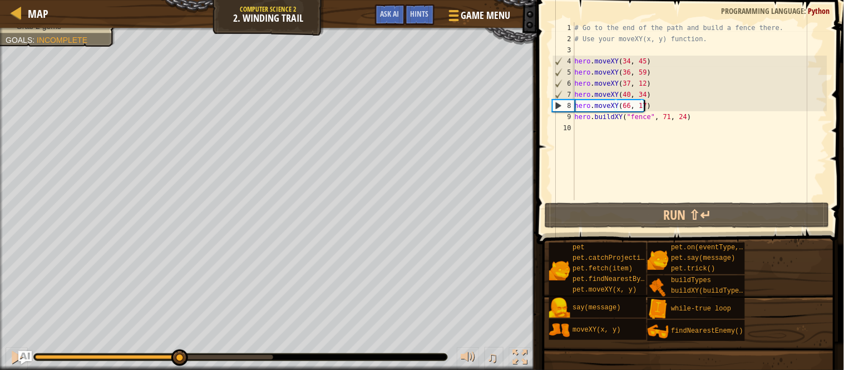
click at [647, 110] on div "# Go to the end of the path and build a fence there. # Use your moveXY(x, y) fu…" at bounding box center [699, 122] width 255 height 200
click at [648, 109] on div "# Go to the end of the path and build a fence there. # Use your moveXY(x, y) fu…" at bounding box center [699, 122] width 255 height 200
type textarea "hero.moveXY(66, 17)"
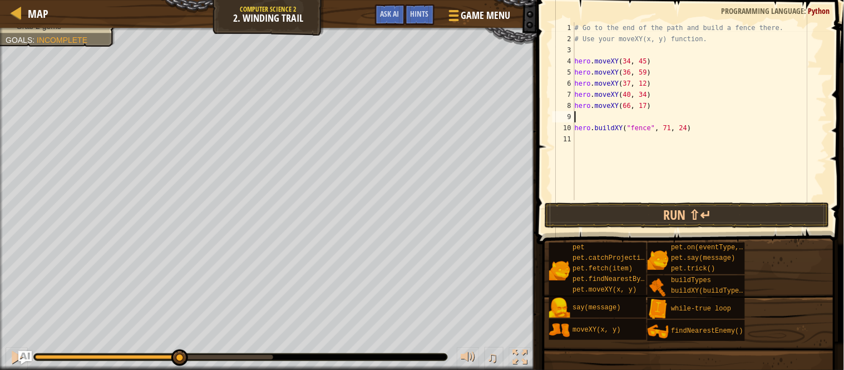
scroll to position [4, 0]
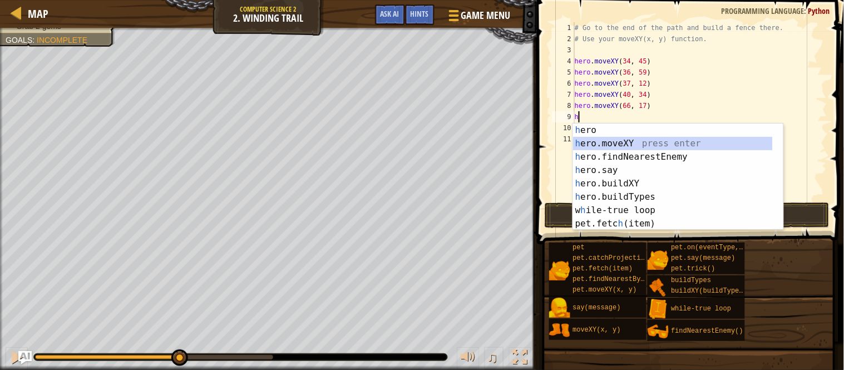
click at [641, 143] on div "h ero press enter h ero.moveXY press enter h ero.findNearestEnemy press enter h…" at bounding box center [673, 189] width 200 height 133
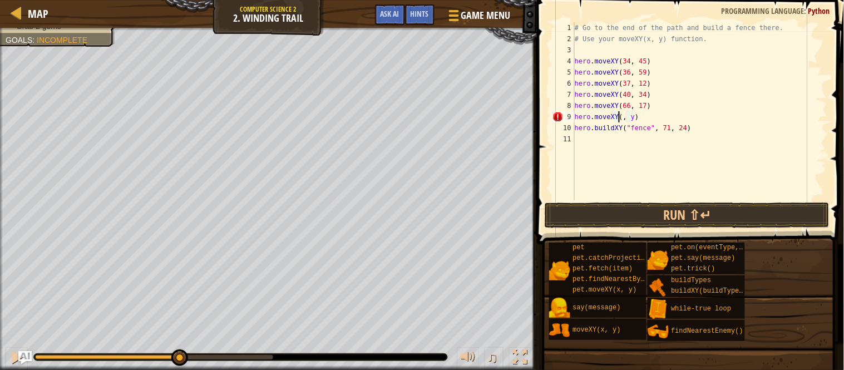
scroll to position [4, 4]
click at [636, 118] on div "# Go to the end of the path and build a fence there. # Use your moveXY(x, y) fu…" at bounding box center [699, 122] width 255 height 200
type textarea "hero.moveXY(37, 12)"
click at [387, 9] on span "Ask AI" at bounding box center [389, 13] width 19 height 11
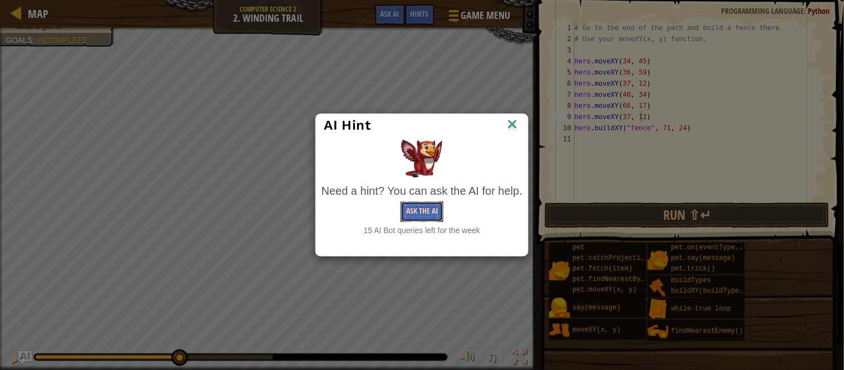
click at [416, 208] on button "Ask the AI" at bounding box center [421, 211] width 43 height 21
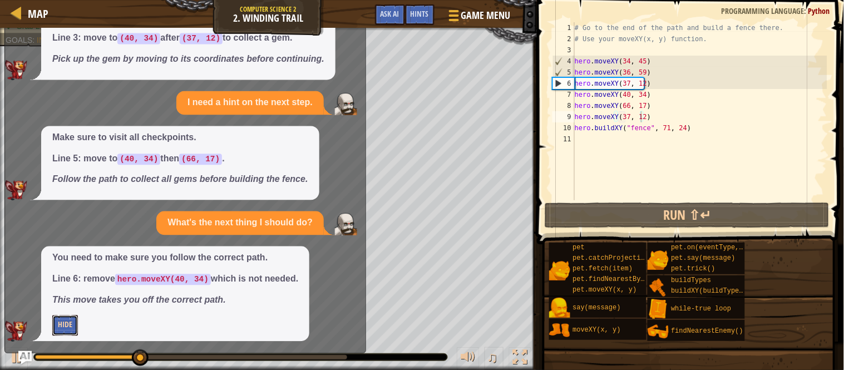
scroll to position [547, 0]
click at [59, 323] on button "Hide" at bounding box center [65, 326] width 26 height 21
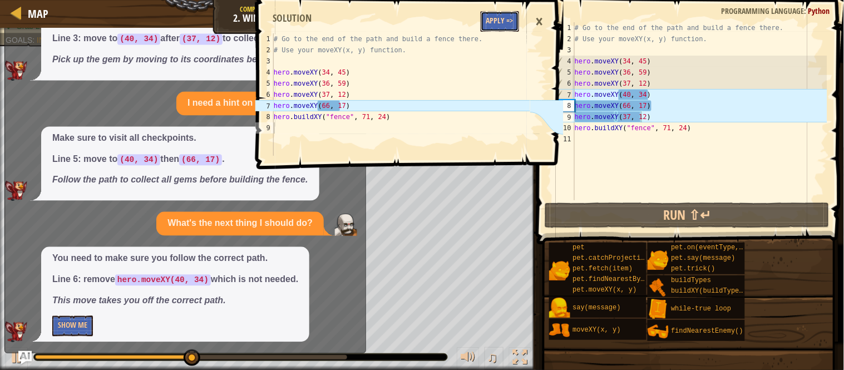
click at [496, 17] on button "Apply =>" at bounding box center [499, 21] width 38 height 21
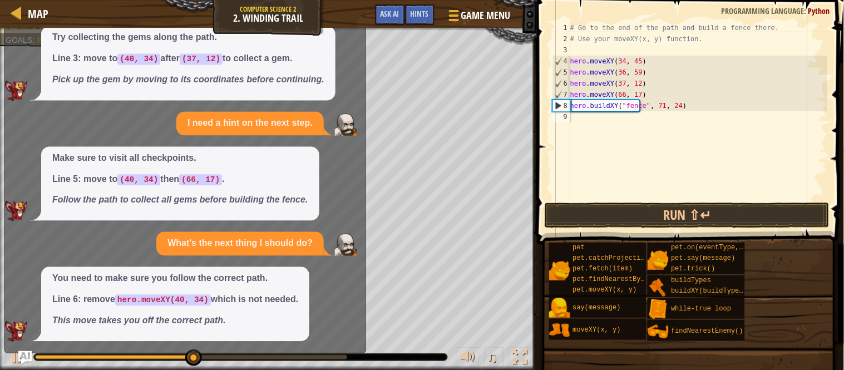
scroll to position [527, 0]
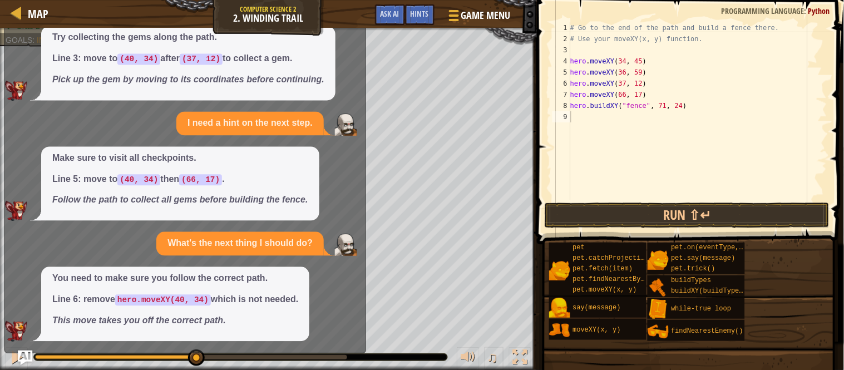
click at [26, 352] on img "Ask AI" at bounding box center [25, 357] width 14 height 14
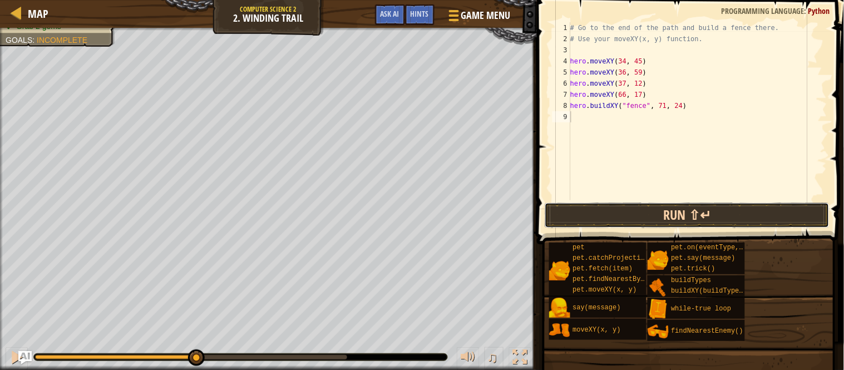
click at [609, 206] on button "Run ⇧↵" at bounding box center [686, 215] width 285 height 26
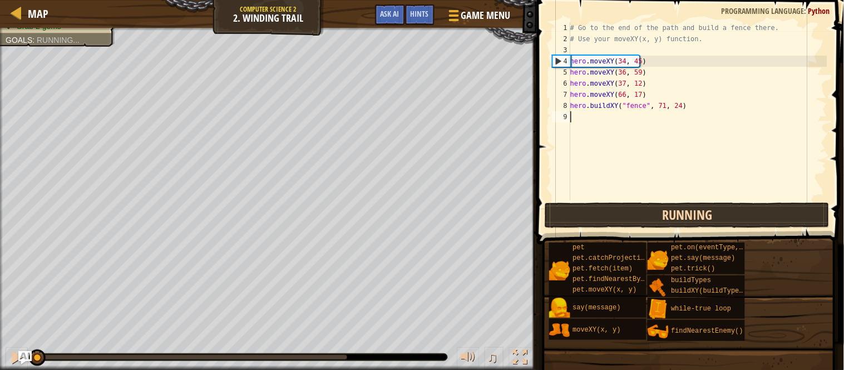
scroll to position [4, 0]
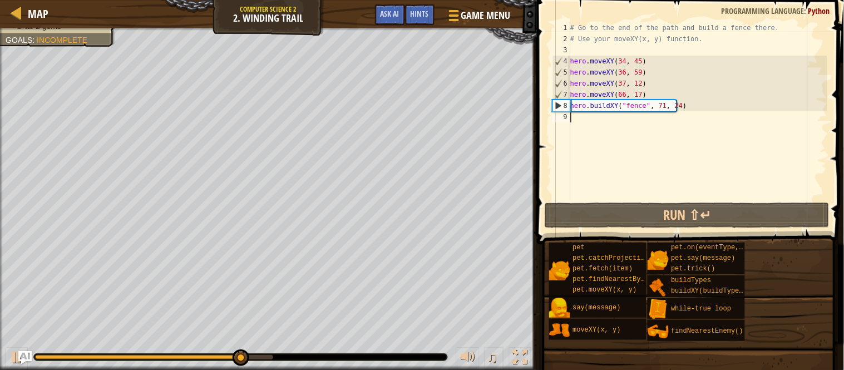
click at [635, 82] on div "# Go to the end of the path and build a fence there. # Use your moveXY(x, y) fu…" at bounding box center [697, 122] width 259 height 200
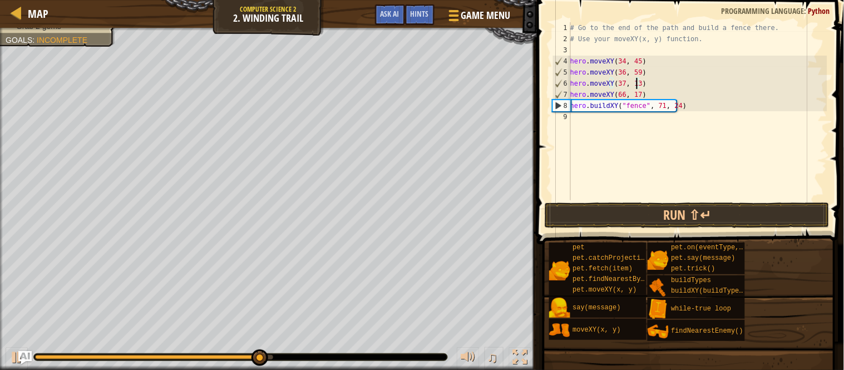
scroll to position [4, 4]
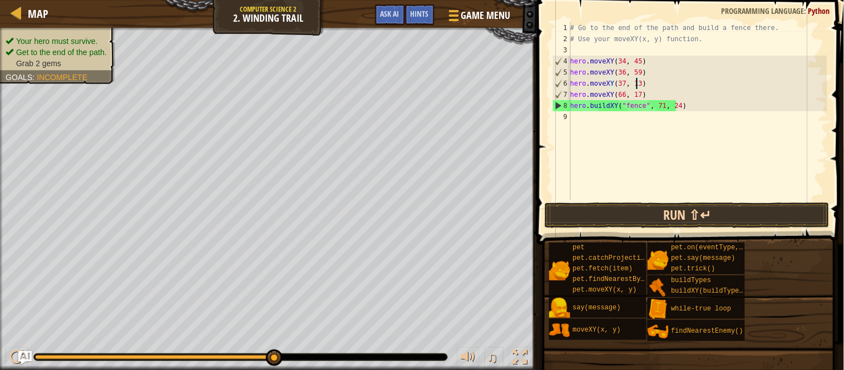
type textarea "hero.moveXY(37, 13)"
click at [620, 209] on button "Run ⇧↵" at bounding box center [686, 215] width 285 height 26
